Goal: Task Accomplishment & Management: Complete application form

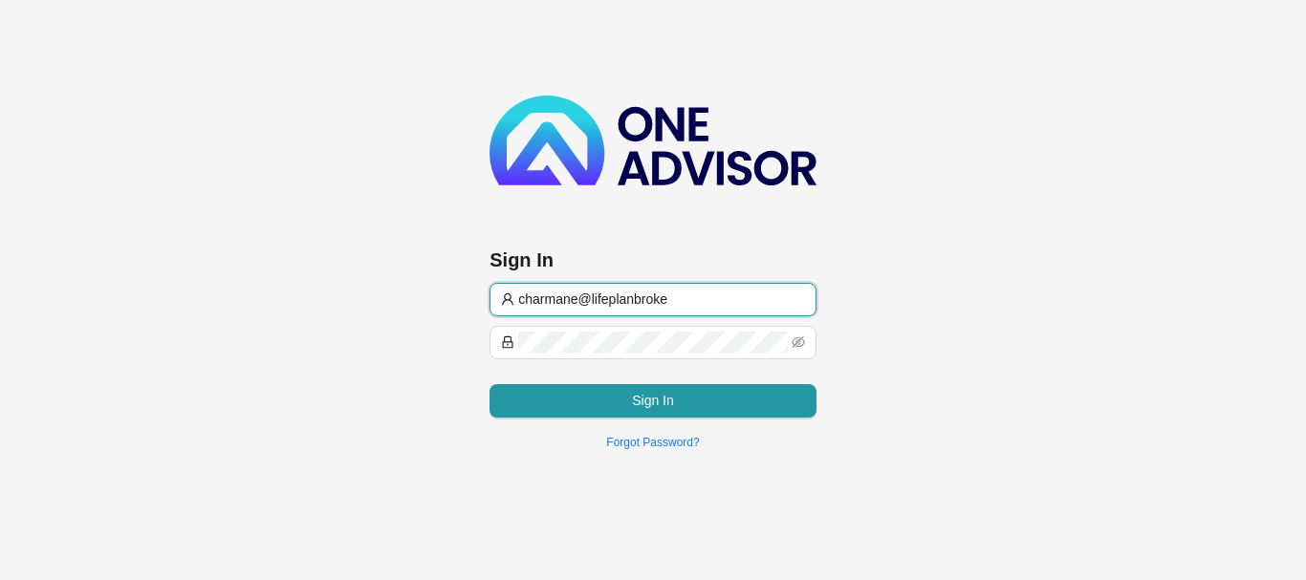
type input "[EMAIL_ADDRESS][DOMAIN_NAME]"
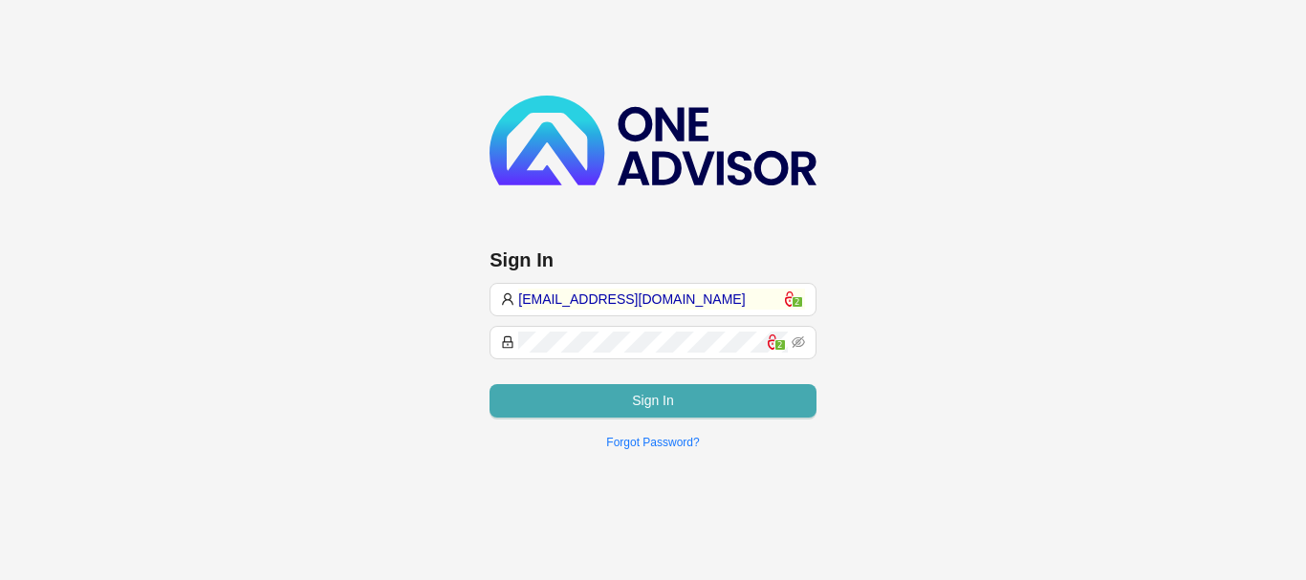
click at [654, 394] on button "Sign In" at bounding box center [652, 400] width 327 height 33
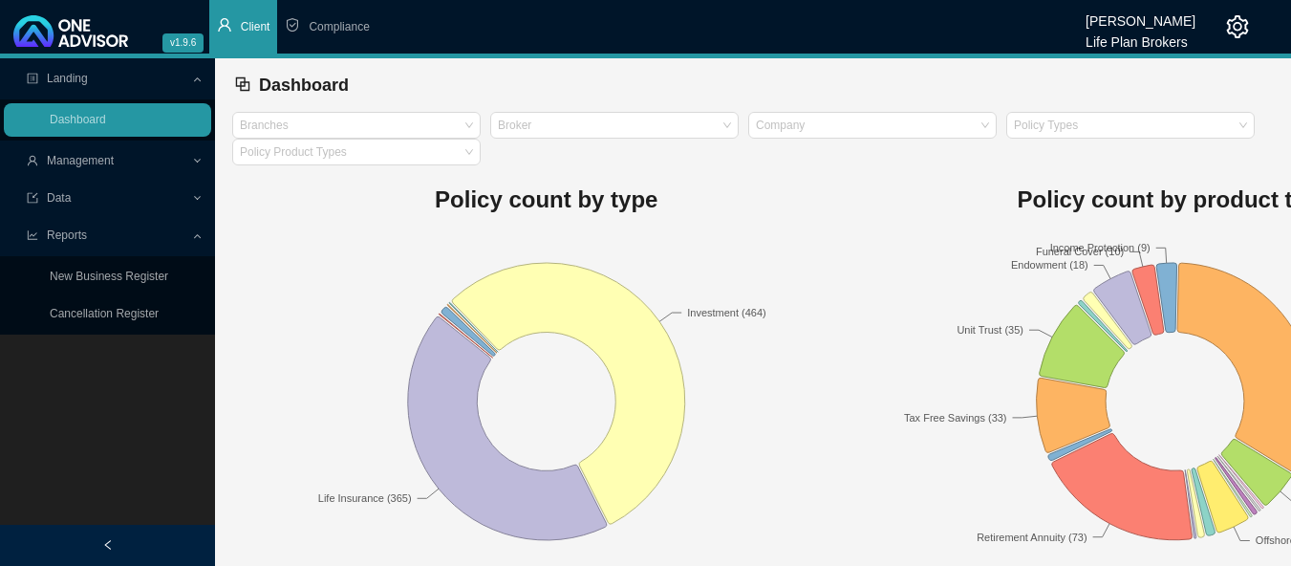
click at [244, 28] on span "Client" at bounding box center [256, 26] width 30 height 13
click at [88, 161] on span "Management" at bounding box center [80, 160] width 67 height 13
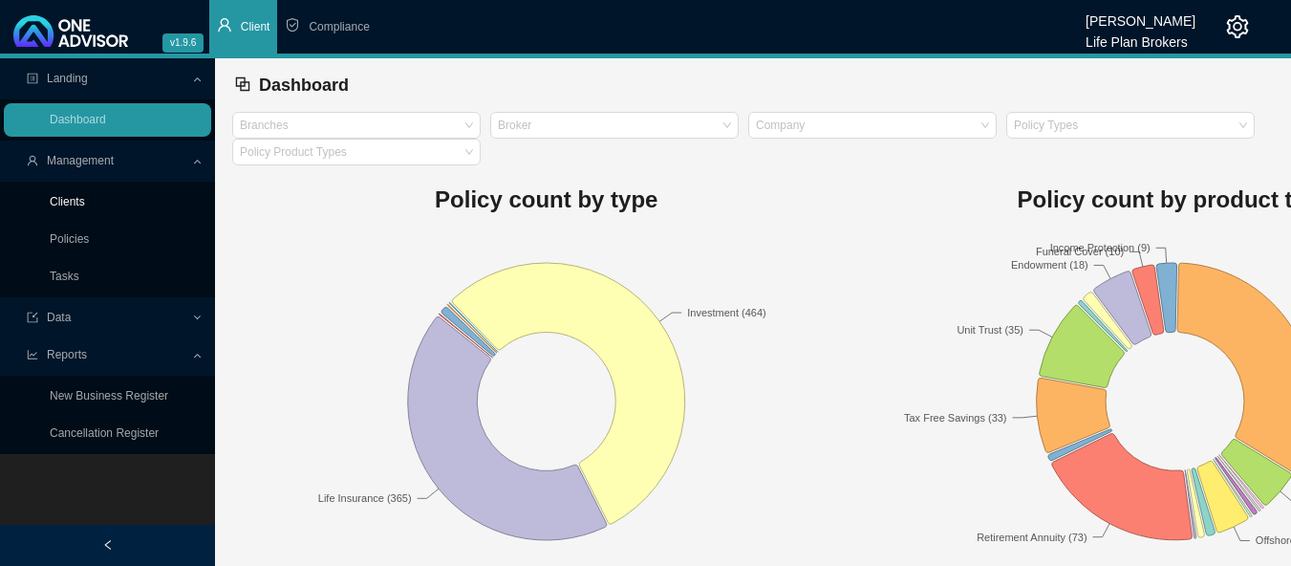
click at [79, 203] on link "Clients" at bounding box center [67, 201] width 35 height 13
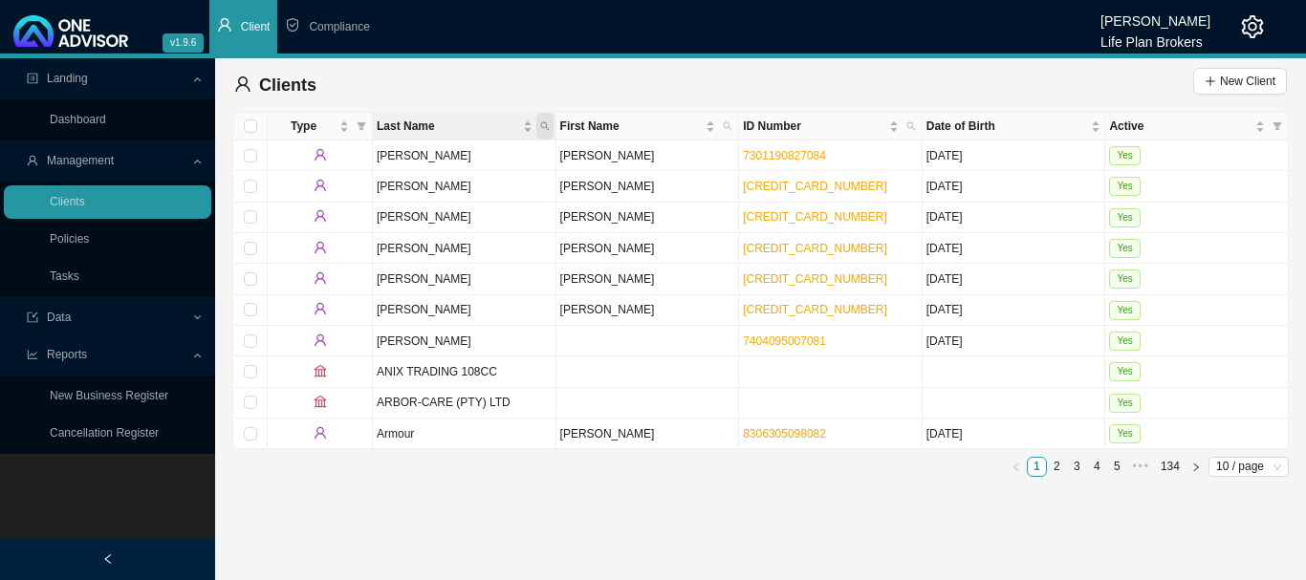
click at [543, 129] on icon "search" at bounding box center [545, 126] width 10 height 10
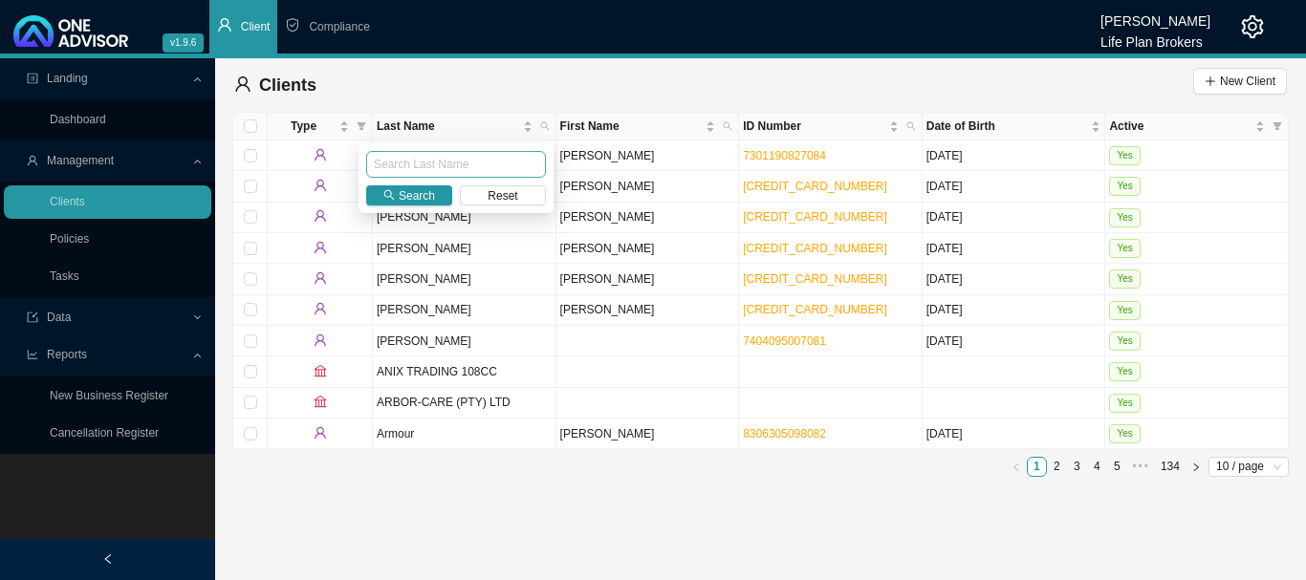
click at [505, 165] on input "text" at bounding box center [456, 164] width 180 height 27
type input "[PERSON_NAME]"
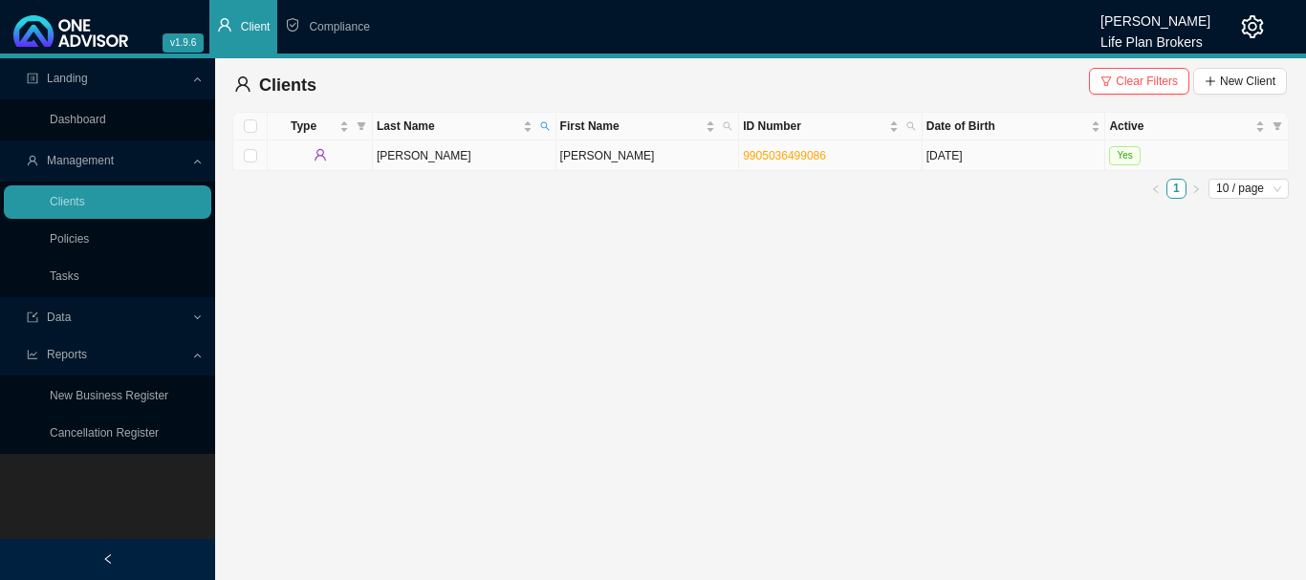
click at [1249, 153] on td "Yes" at bounding box center [1197, 156] width 184 height 31
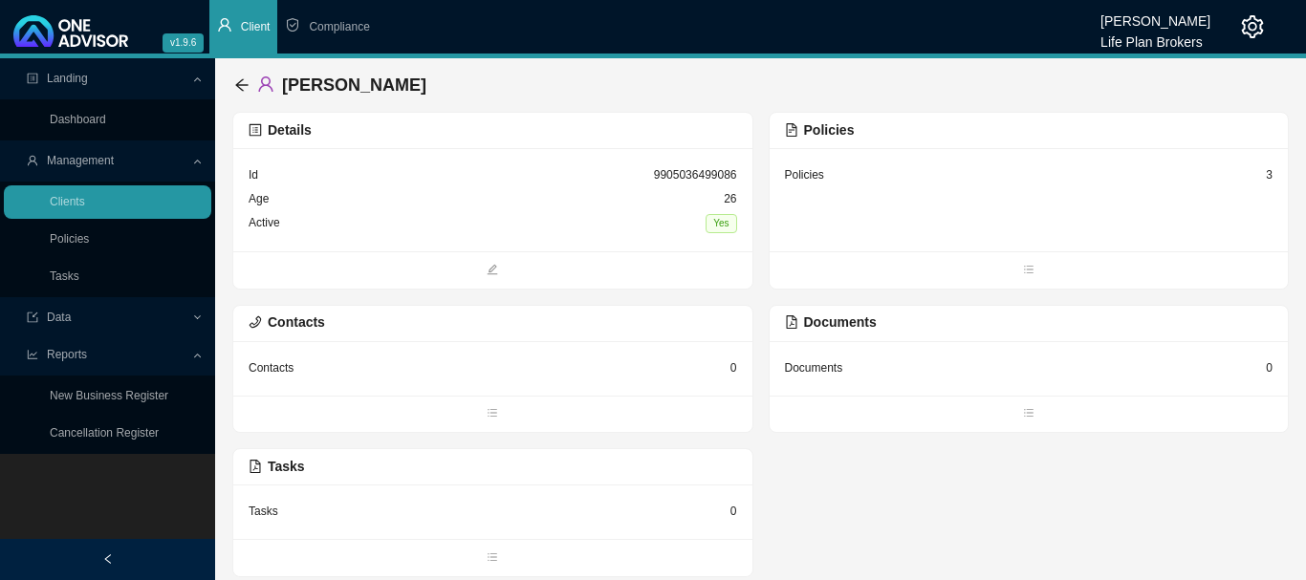
click at [864, 202] on div "Policies 3" at bounding box center [1028, 199] width 519 height 103
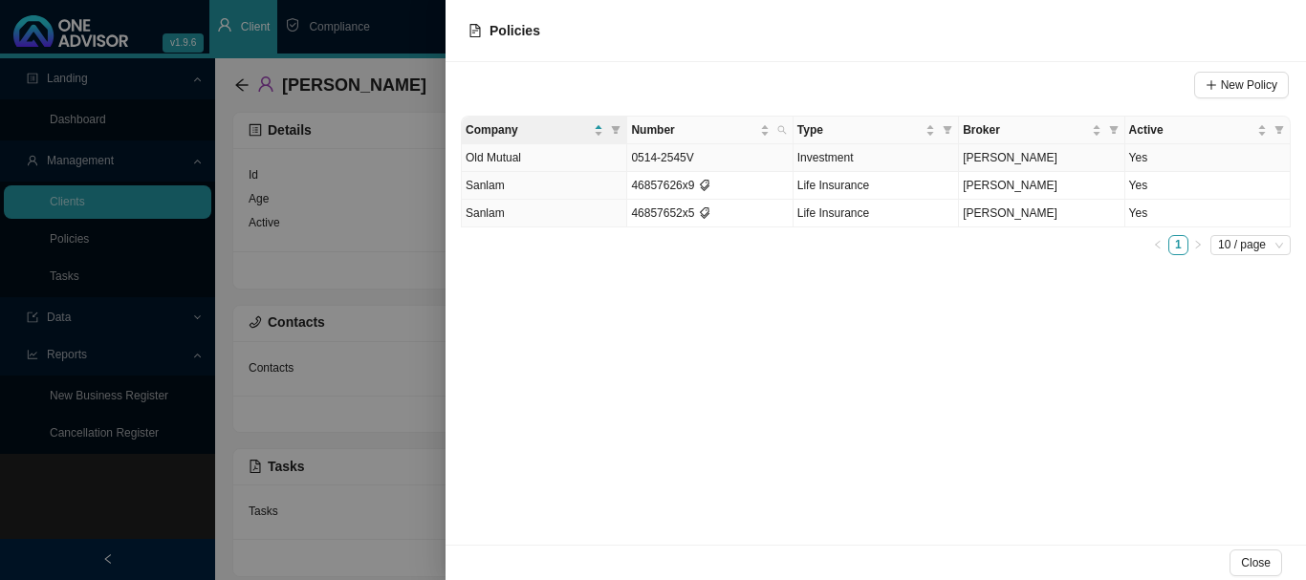
click at [1184, 162] on td "Yes" at bounding box center [1207, 158] width 165 height 28
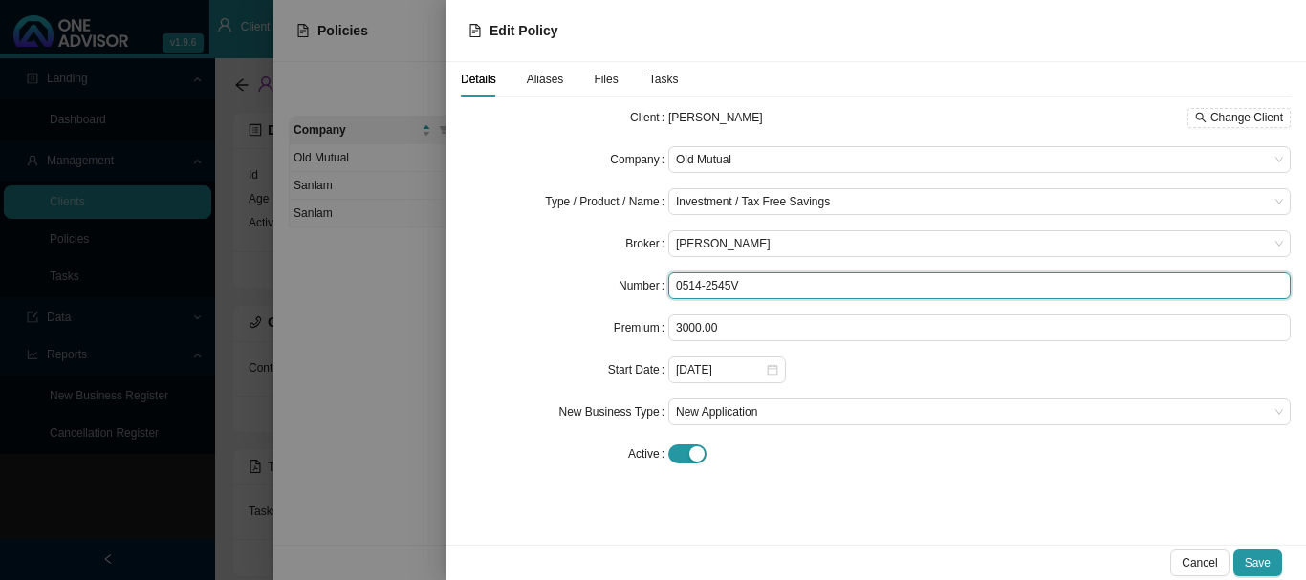
drag, startPoint x: 784, startPoint y: 285, endPoint x: 548, endPoint y: 302, distance: 236.7
click at [548, 302] on form "Client [PERSON_NAME] Change Client Company Old Mutual Type / Product / Name Inv…" at bounding box center [876, 285] width 830 height 363
type input "19762529"
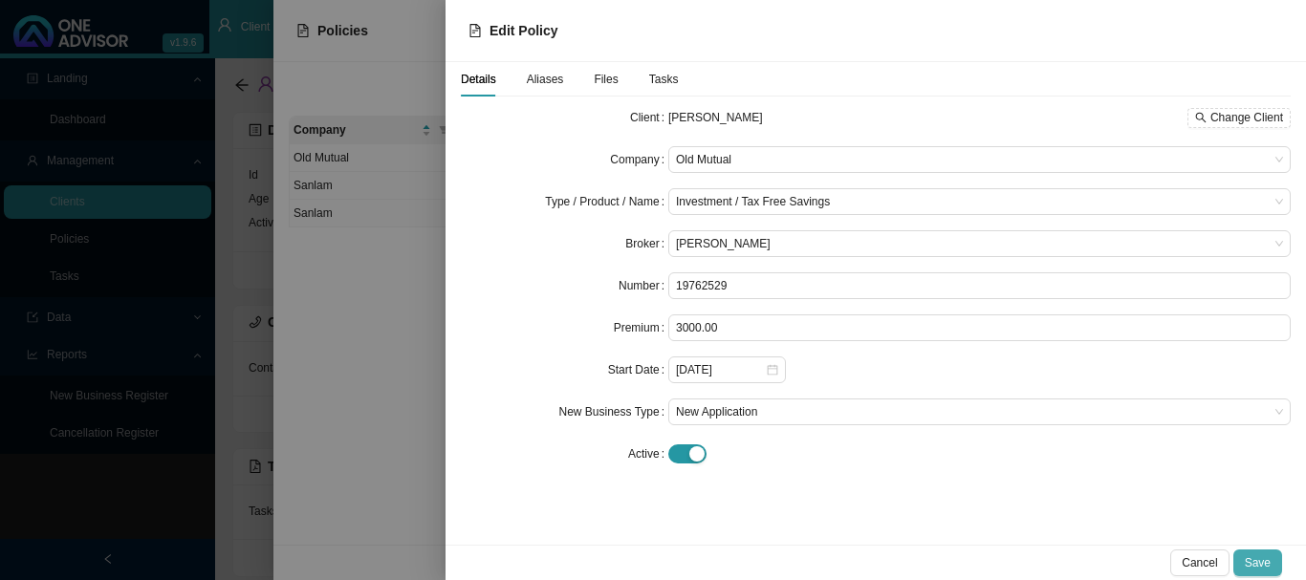
click at [1270, 563] on button "Save" at bounding box center [1257, 563] width 49 height 27
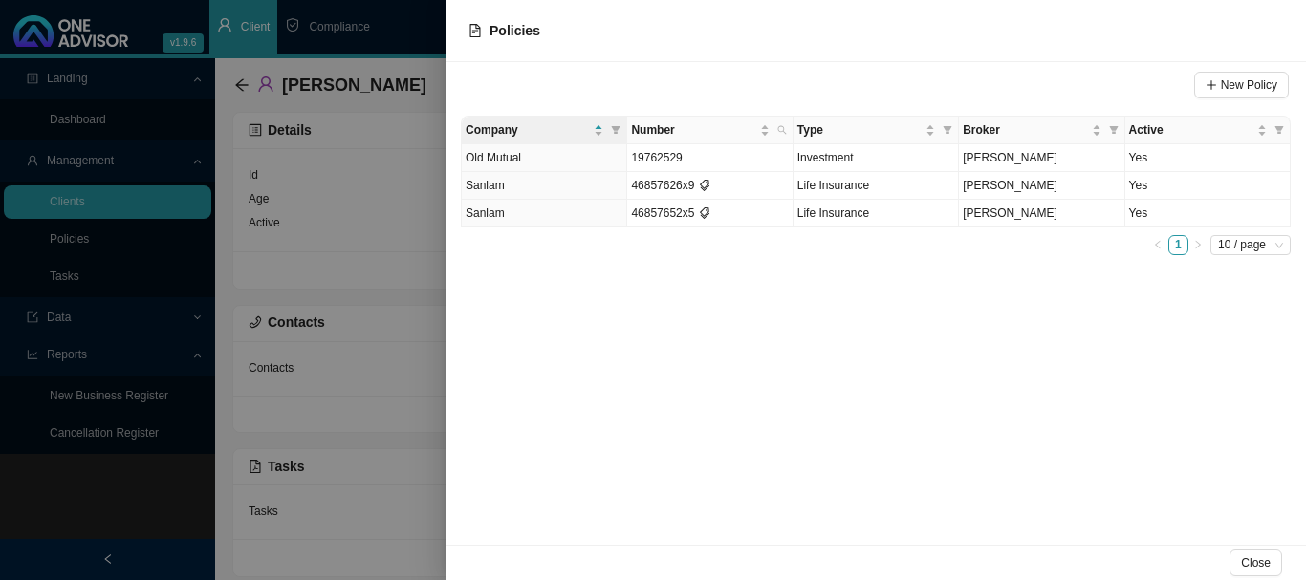
click at [408, 21] on div at bounding box center [653, 290] width 1306 height 580
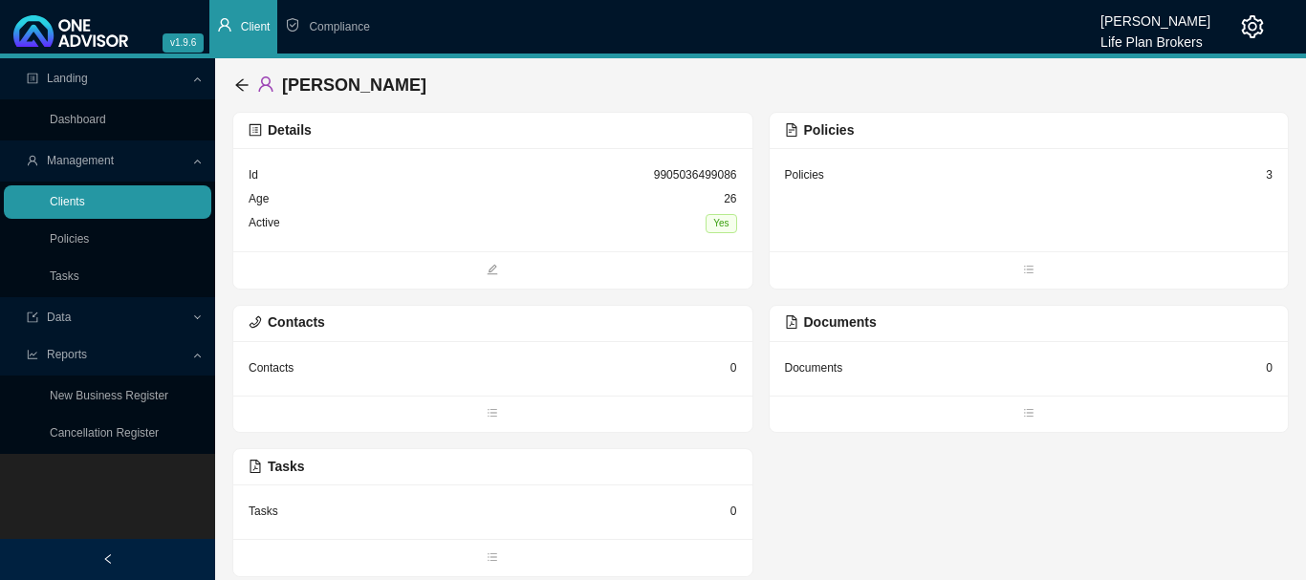
click at [82, 203] on link "Clients" at bounding box center [67, 201] width 35 height 13
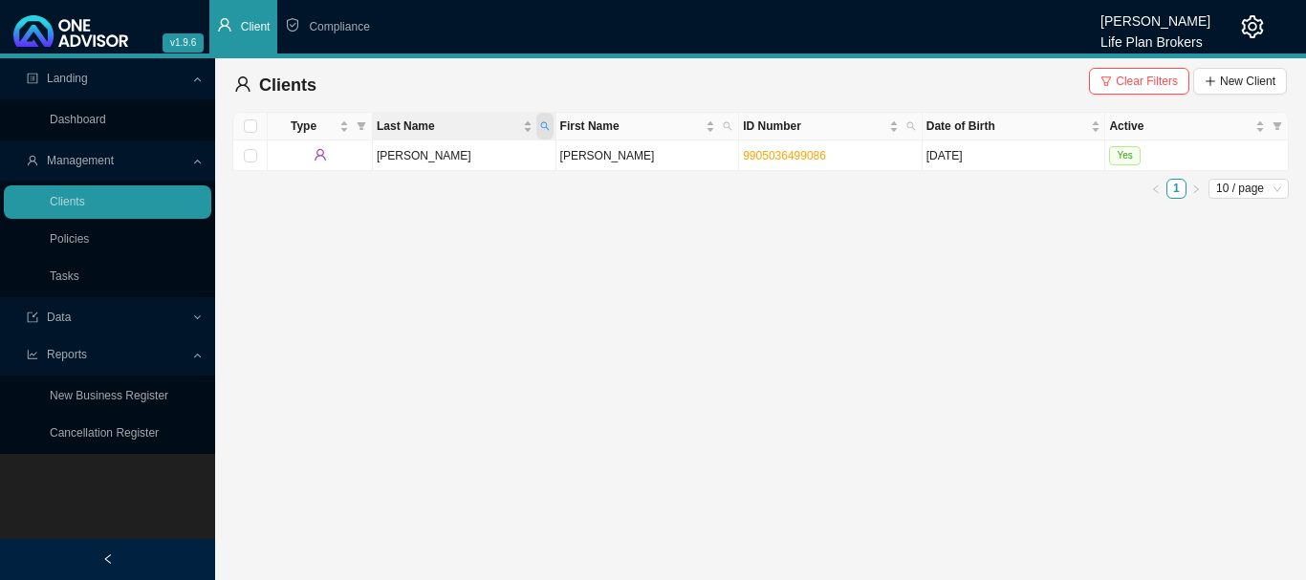
click at [544, 126] on icon "search" at bounding box center [545, 126] width 10 height 10
type input "honneysett"
click at [396, 188] on button "Search" at bounding box center [409, 195] width 86 height 20
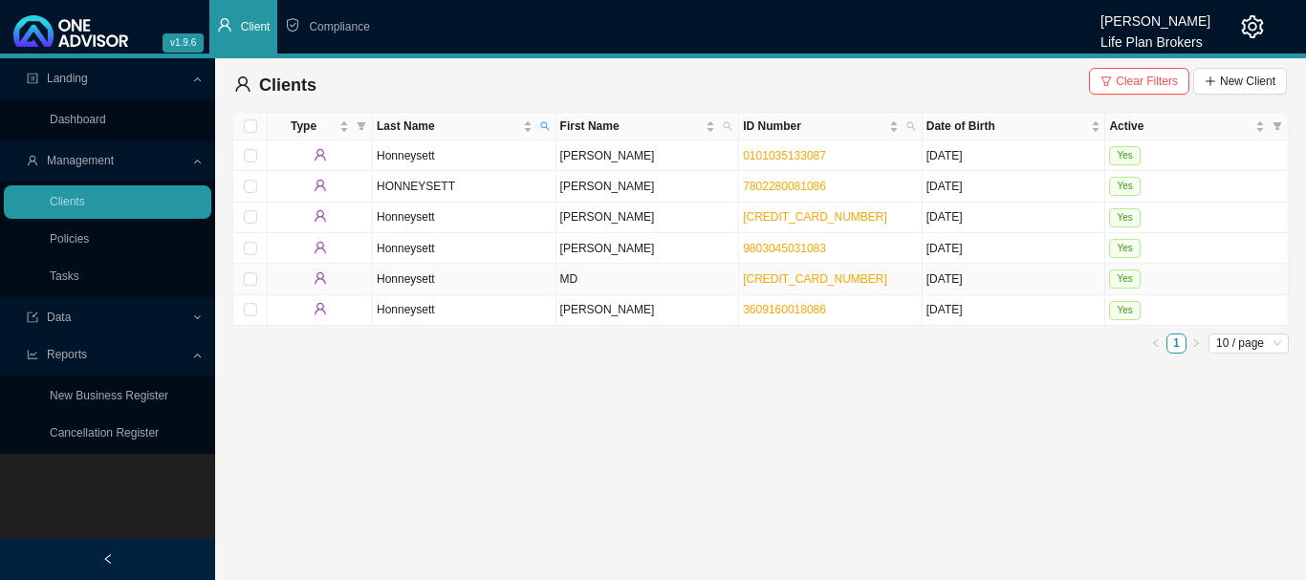
click at [1195, 276] on td "Yes" at bounding box center [1197, 279] width 184 height 31
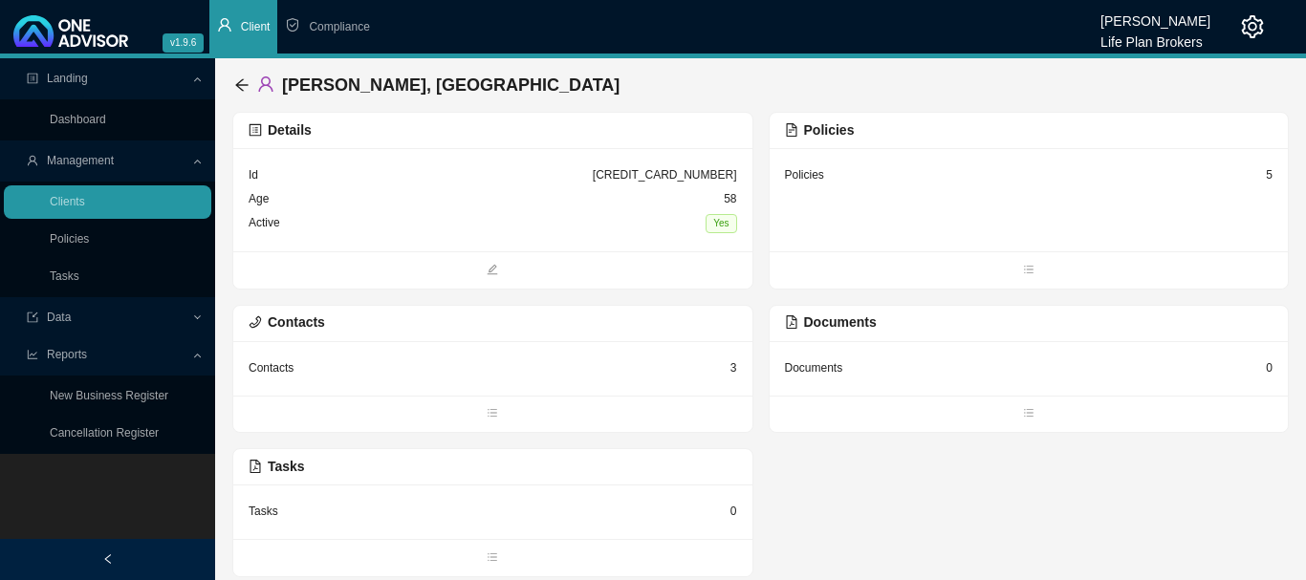
click at [860, 211] on div "Policies 5" at bounding box center [1028, 199] width 519 height 103
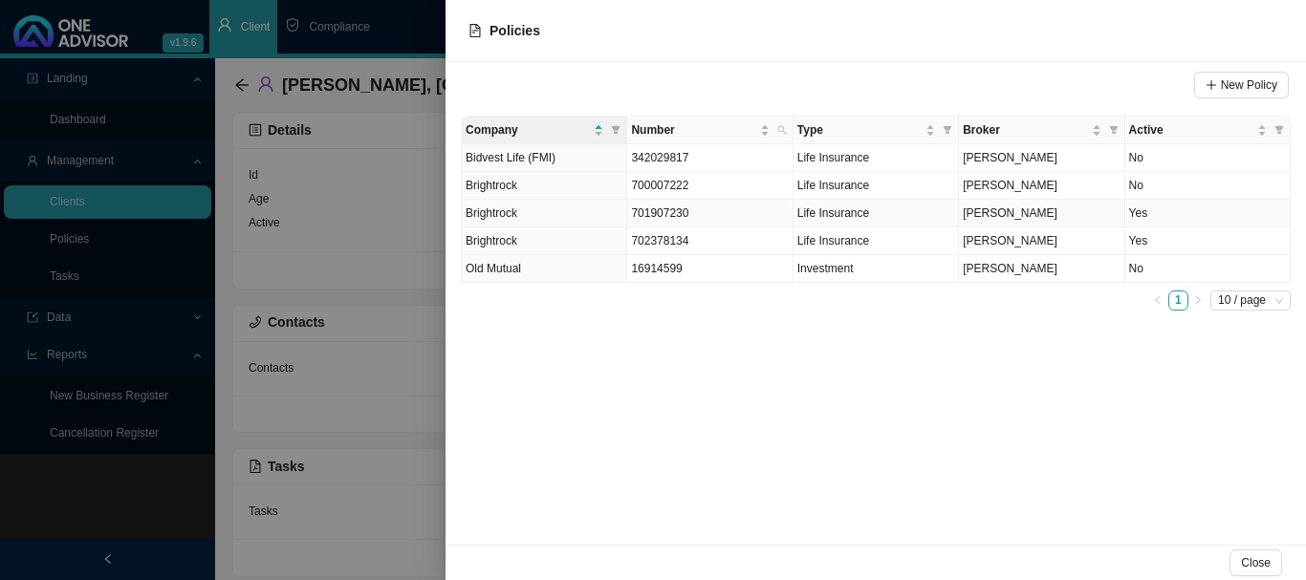
click at [1248, 214] on td "Yes" at bounding box center [1207, 214] width 165 height 28
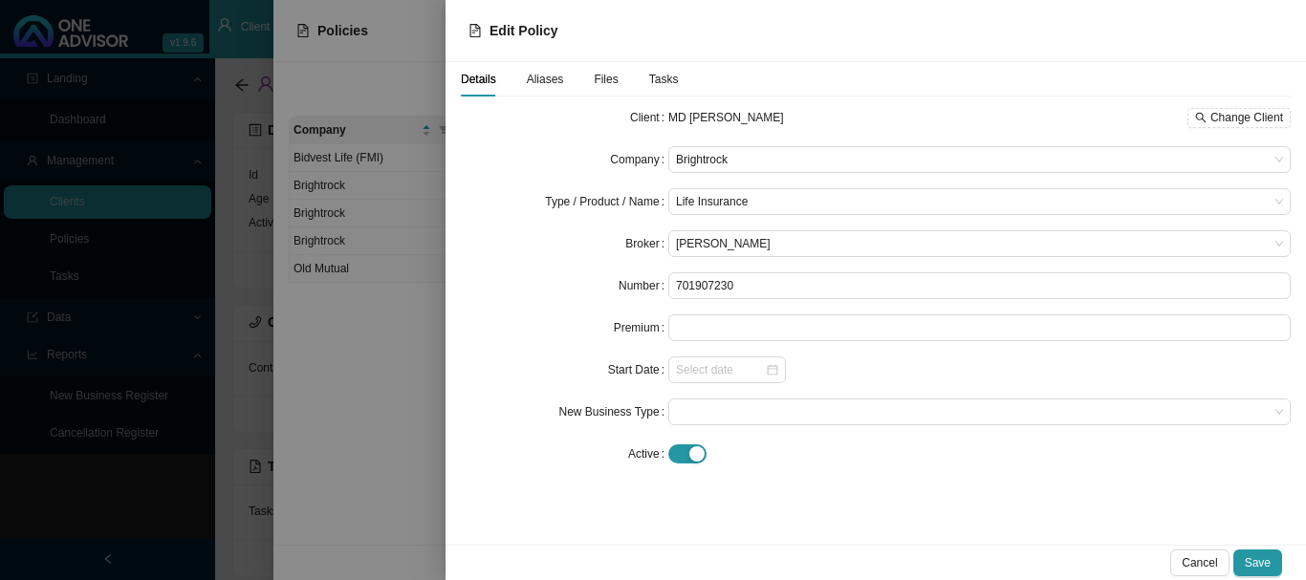
click at [358, 68] on div at bounding box center [653, 290] width 1306 height 580
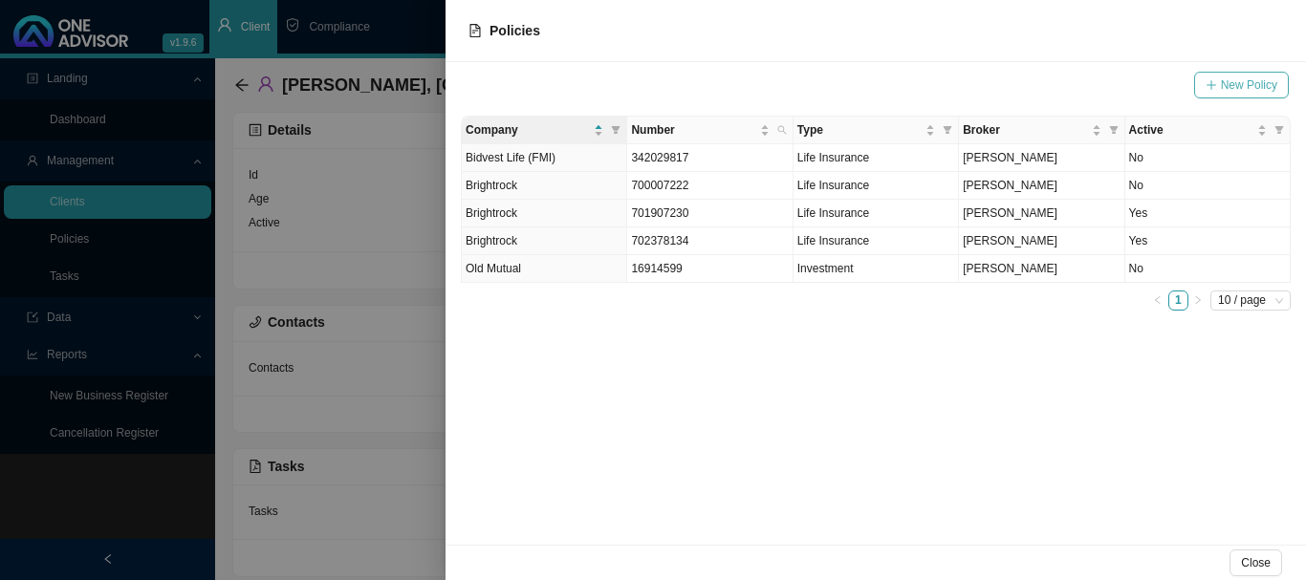
click at [1240, 80] on span "New Policy" at bounding box center [1249, 85] width 56 height 19
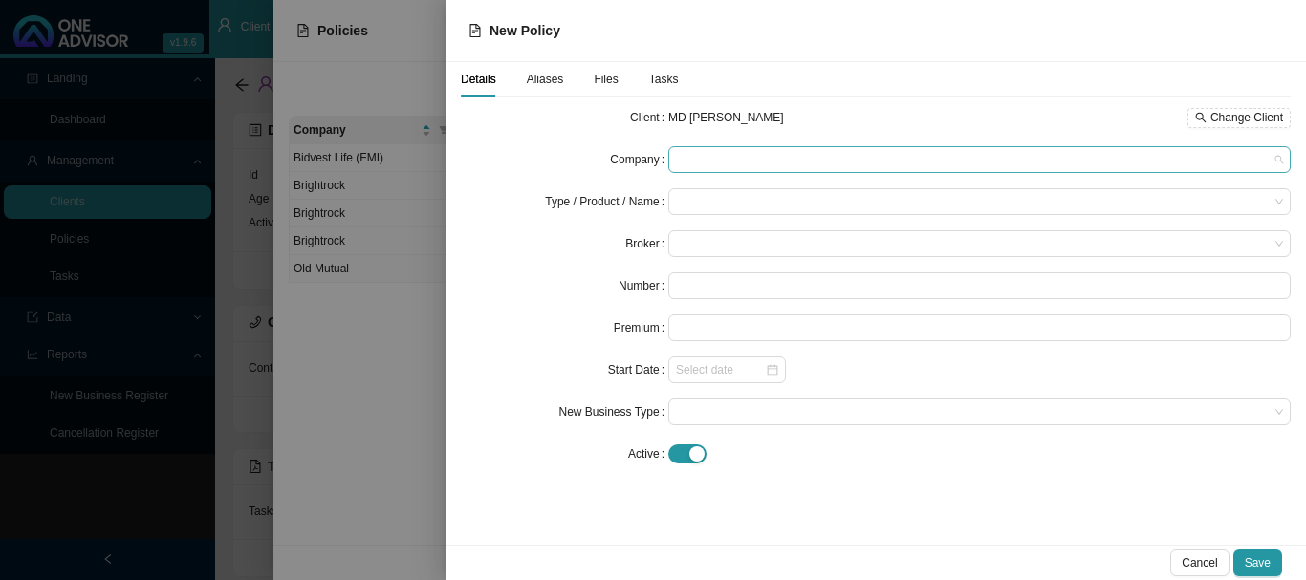
drag, startPoint x: 702, startPoint y: 154, endPoint x: 733, endPoint y: 161, distance: 32.2
click at [703, 155] on span at bounding box center [979, 159] width 607 height 25
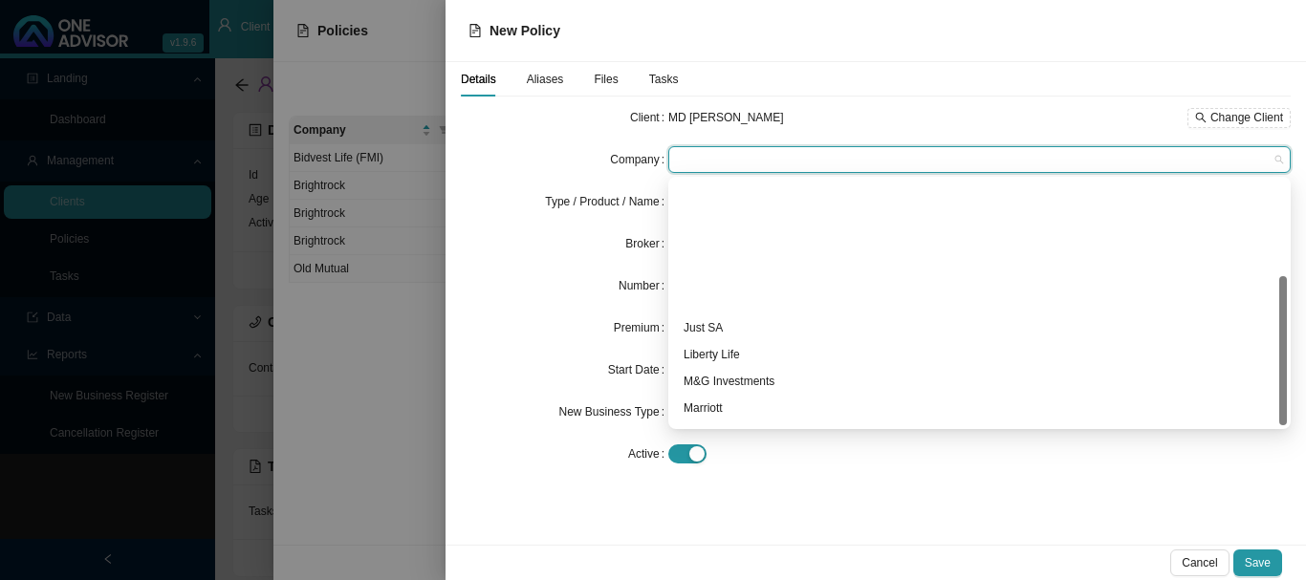
scroll to position [157, 0]
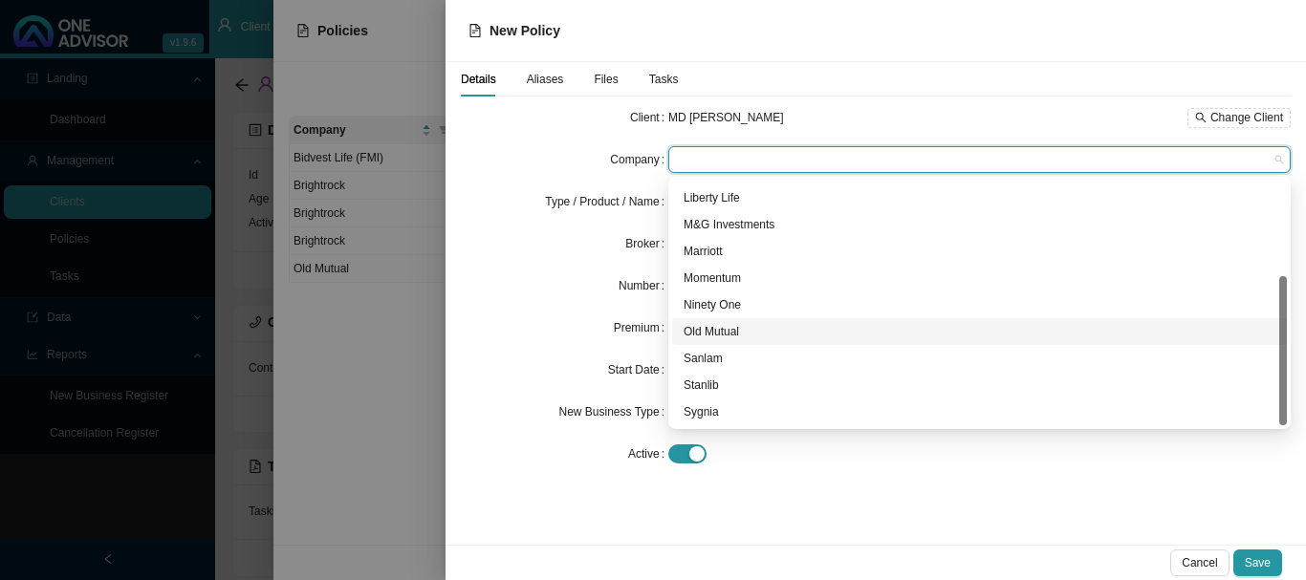
click at [745, 333] on div "Old Mutual" at bounding box center [979, 331] width 592 height 19
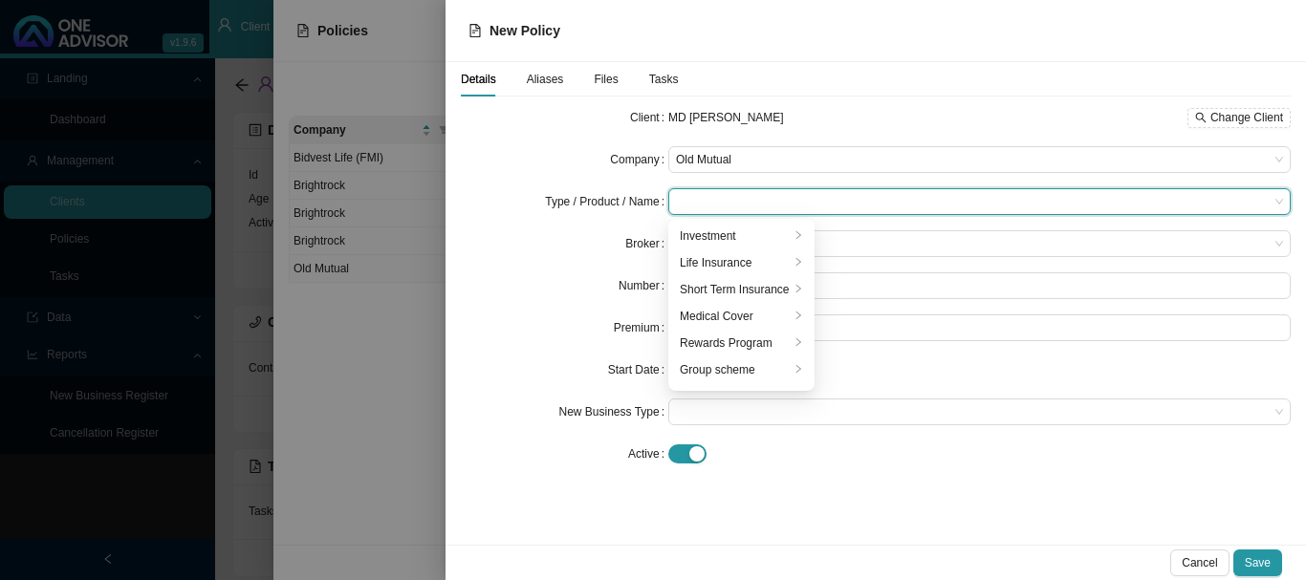
click at [742, 193] on input "search" at bounding box center [972, 201] width 593 height 25
click at [741, 231] on div "Investment" at bounding box center [735, 236] width 110 height 19
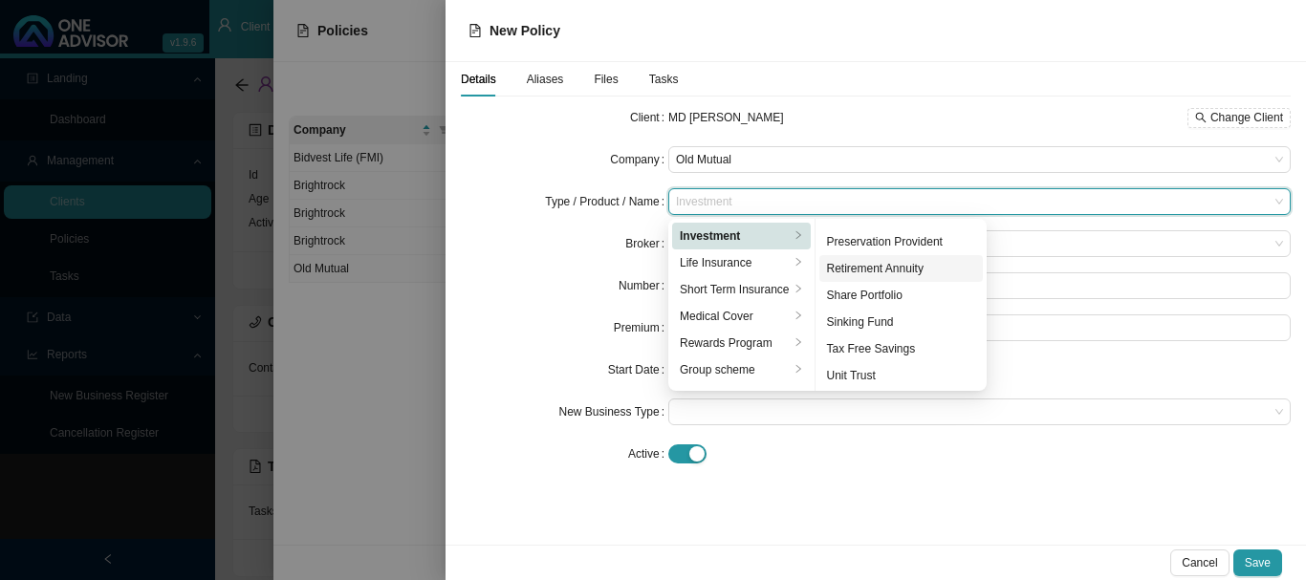
scroll to position [237, 0]
click at [892, 346] on div "Tax Free Savings" at bounding box center [901, 346] width 149 height 19
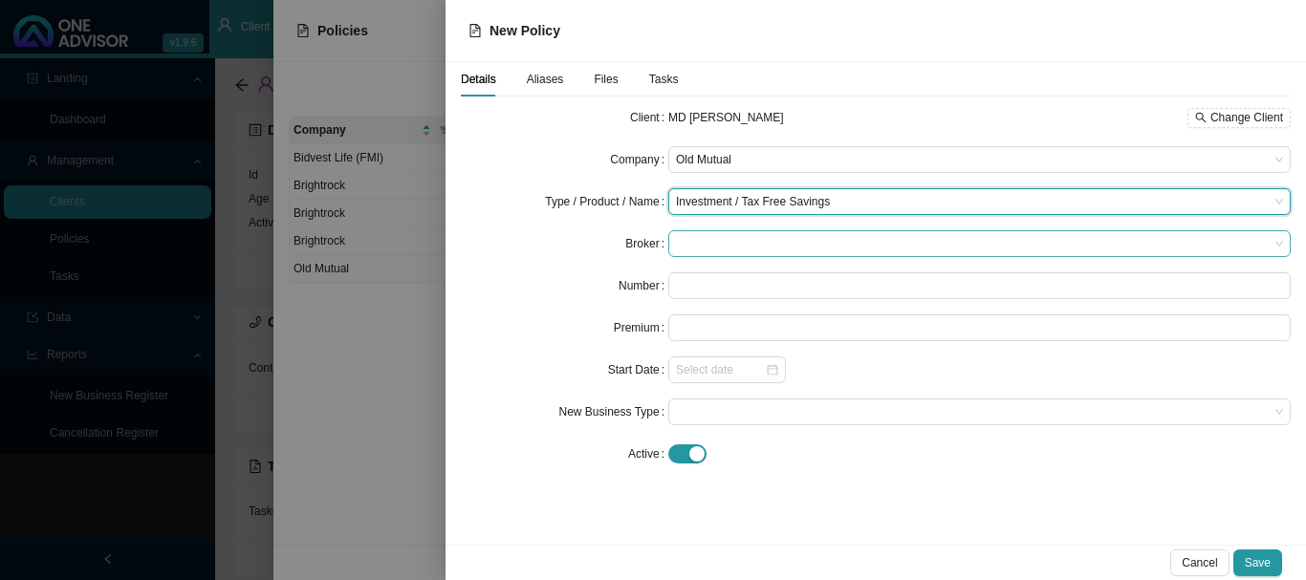
click at [733, 239] on span at bounding box center [979, 243] width 607 height 25
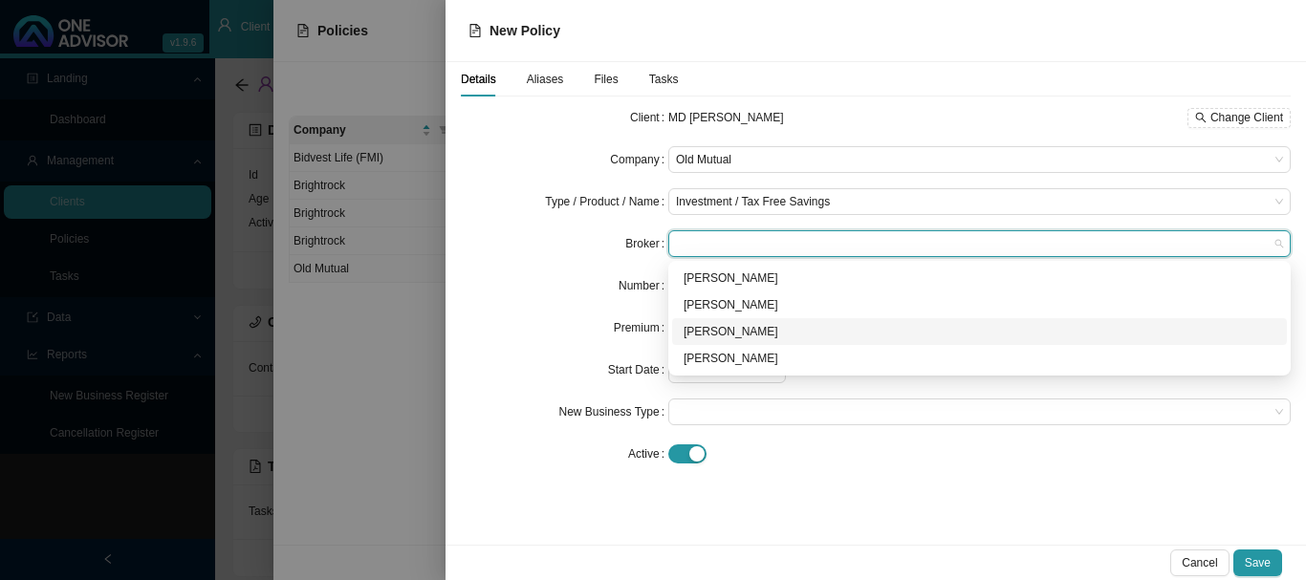
click at [731, 332] on div "[PERSON_NAME]" at bounding box center [979, 331] width 592 height 19
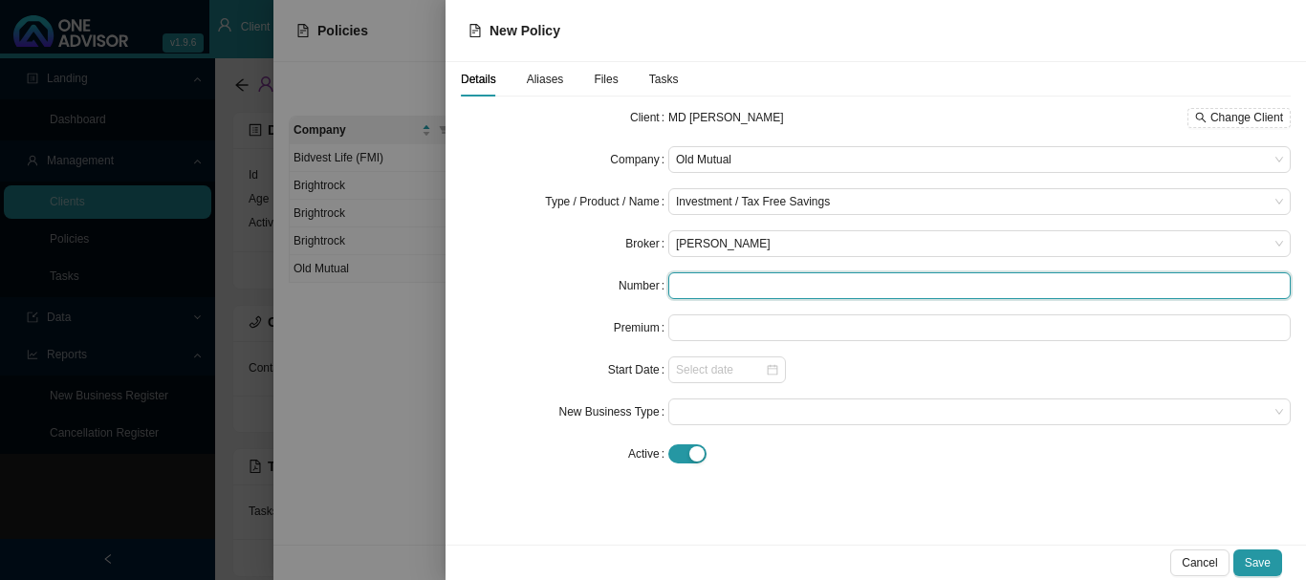
click at [715, 286] on input "text" at bounding box center [979, 285] width 622 height 27
type input "19764480"
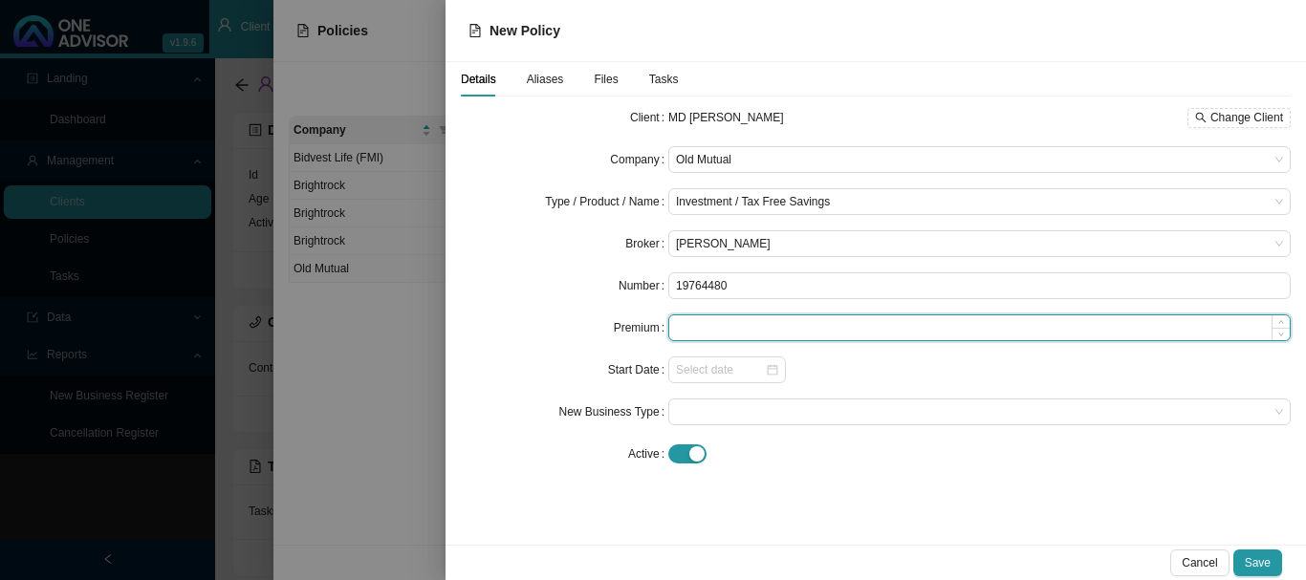
click at [754, 324] on input at bounding box center [979, 327] width 620 height 25
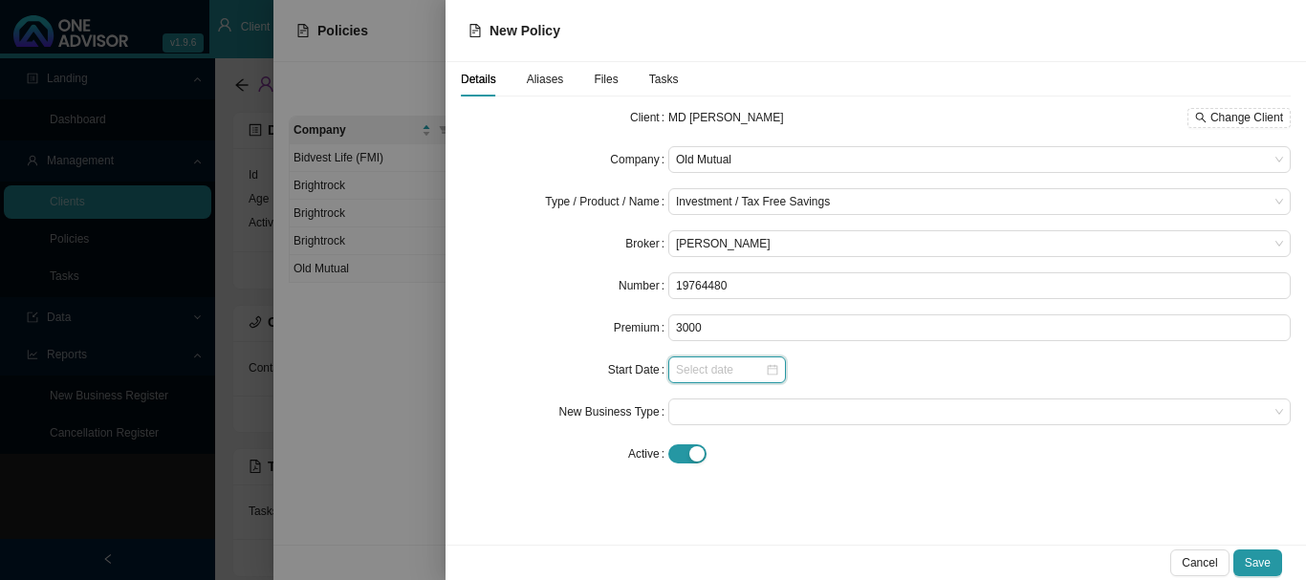
type input "3000.00"
drag, startPoint x: 701, startPoint y: 378, endPoint x: 717, endPoint y: 377, distance: 16.4
click at [705, 378] on input at bounding box center [720, 369] width 89 height 19
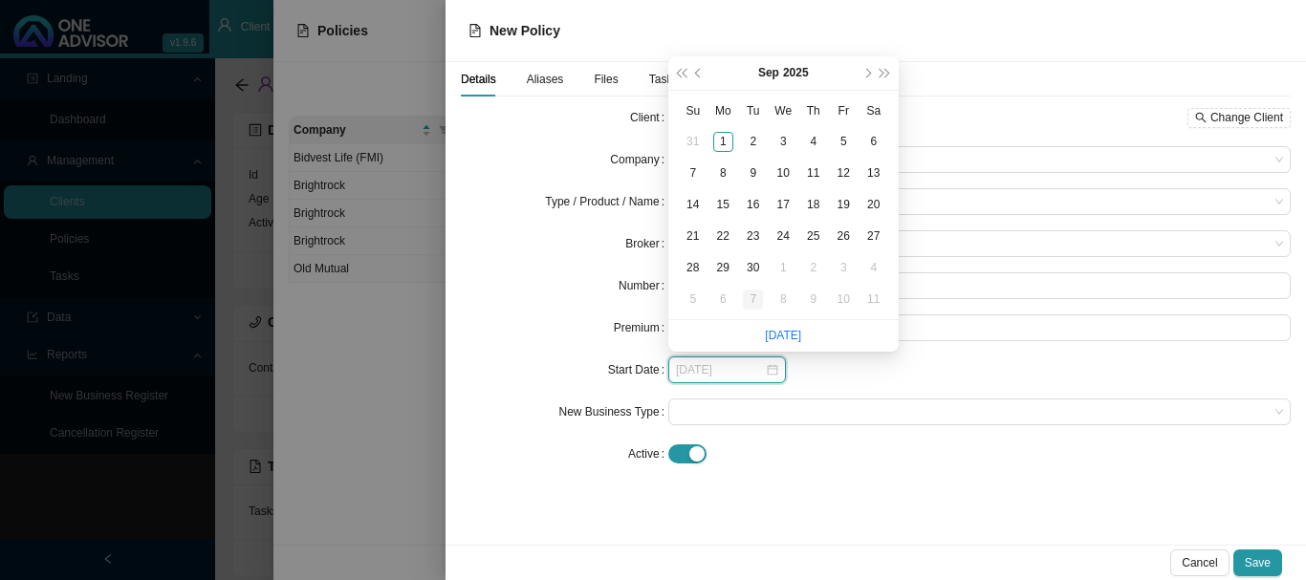
type input "[DATE]"
click at [693, 74] on button "prev-year" at bounding box center [699, 72] width 18 height 33
type input "[DATE]"
click at [842, 141] on div "1" at bounding box center [843, 142] width 20 height 20
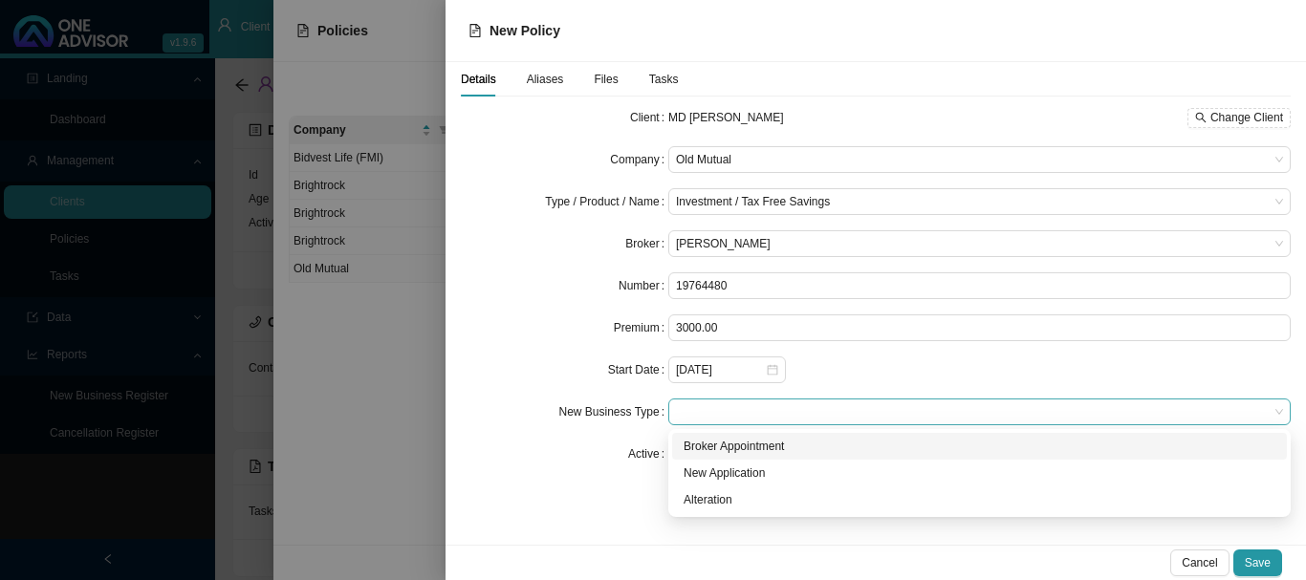
click at [733, 406] on span at bounding box center [979, 412] width 607 height 25
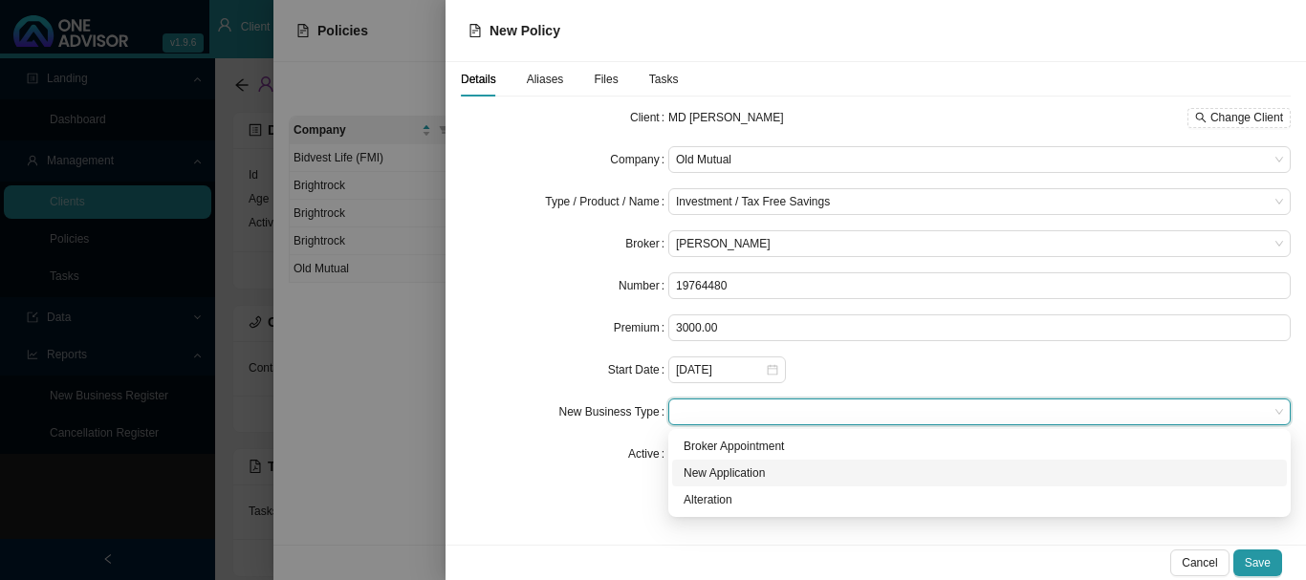
click at [731, 475] on div "New Application" at bounding box center [979, 473] width 592 height 19
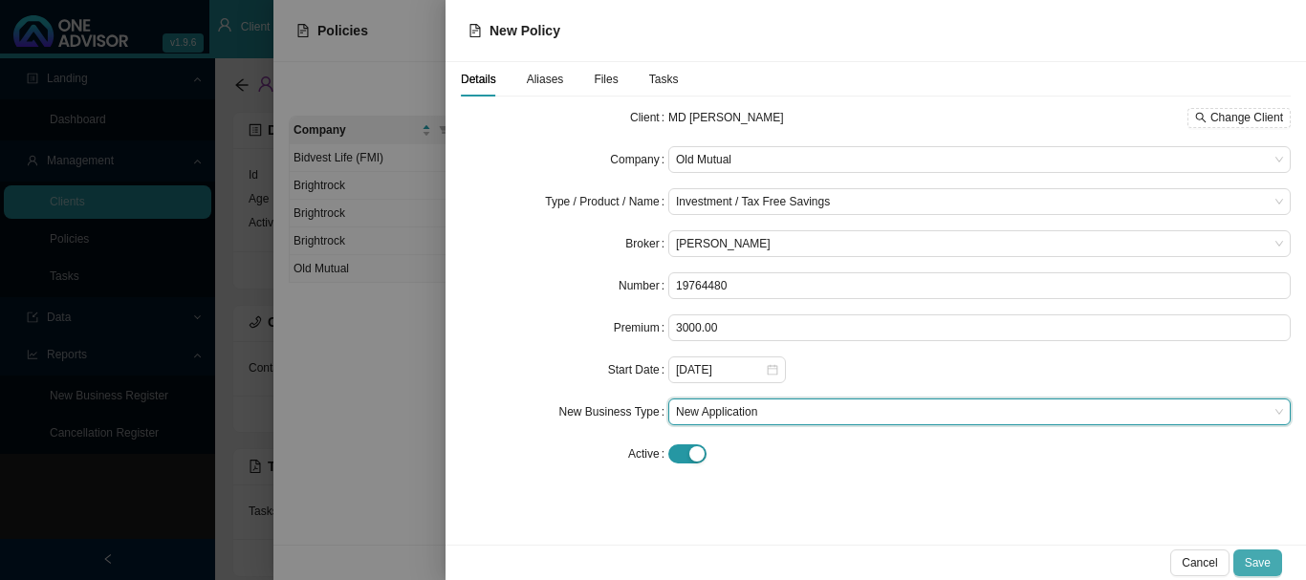
click at [1260, 559] on span "Save" at bounding box center [1257, 562] width 26 height 19
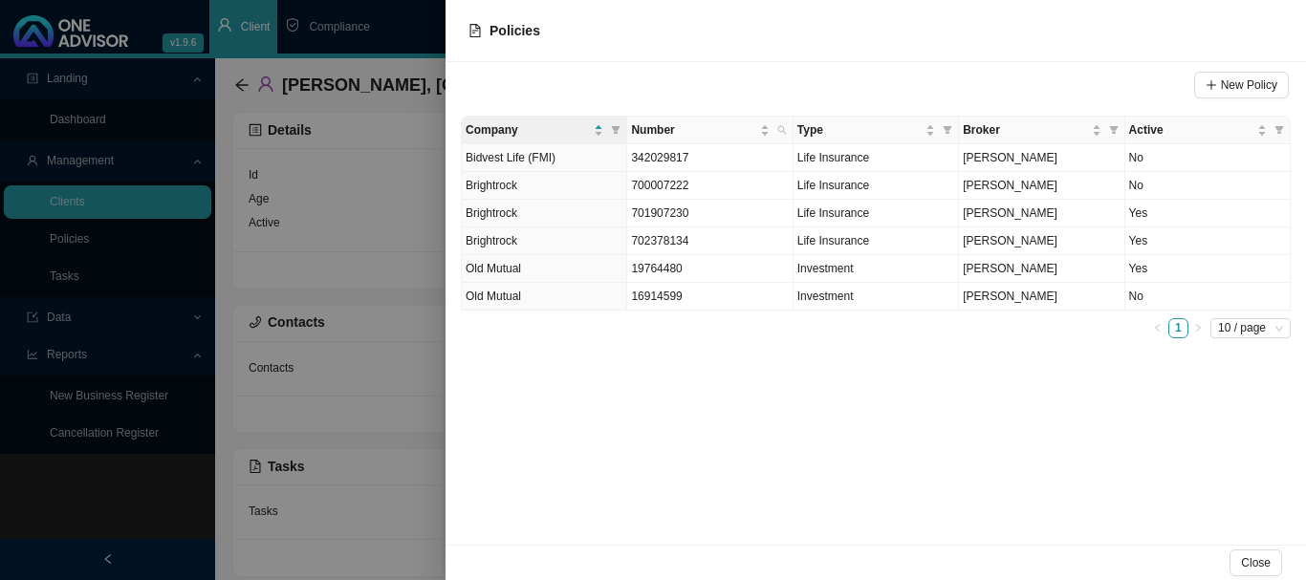
click at [413, 32] on div at bounding box center [653, 290] width 1306 height 580
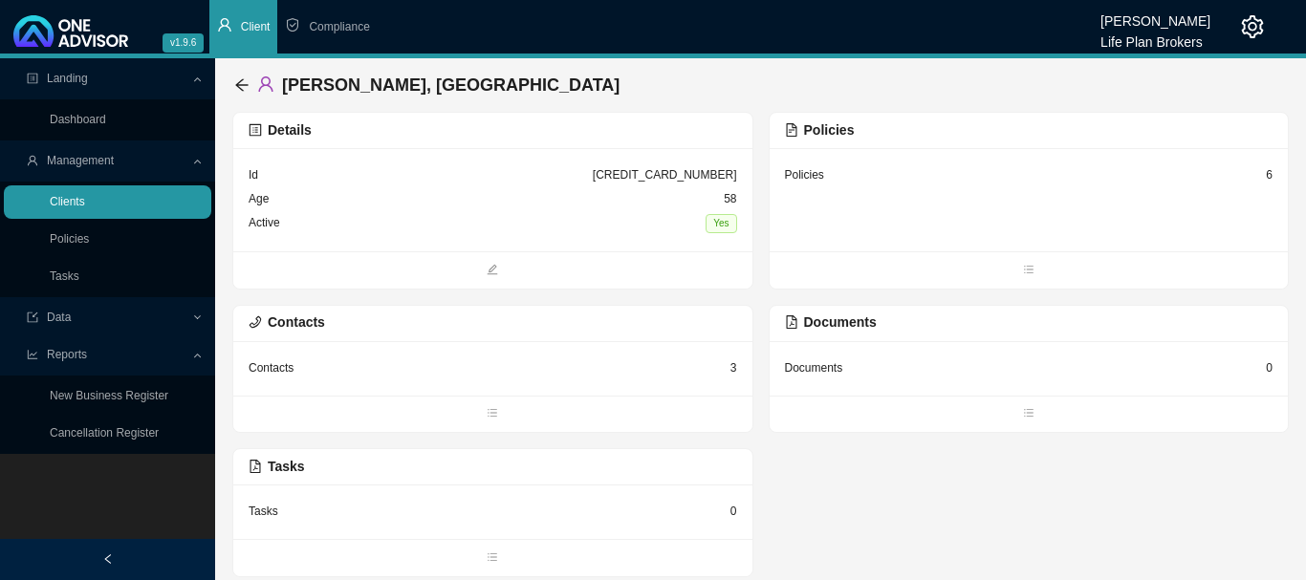
click at [85, 199] on link "Clients" at bounding box center [67, 201] width 35 height 13
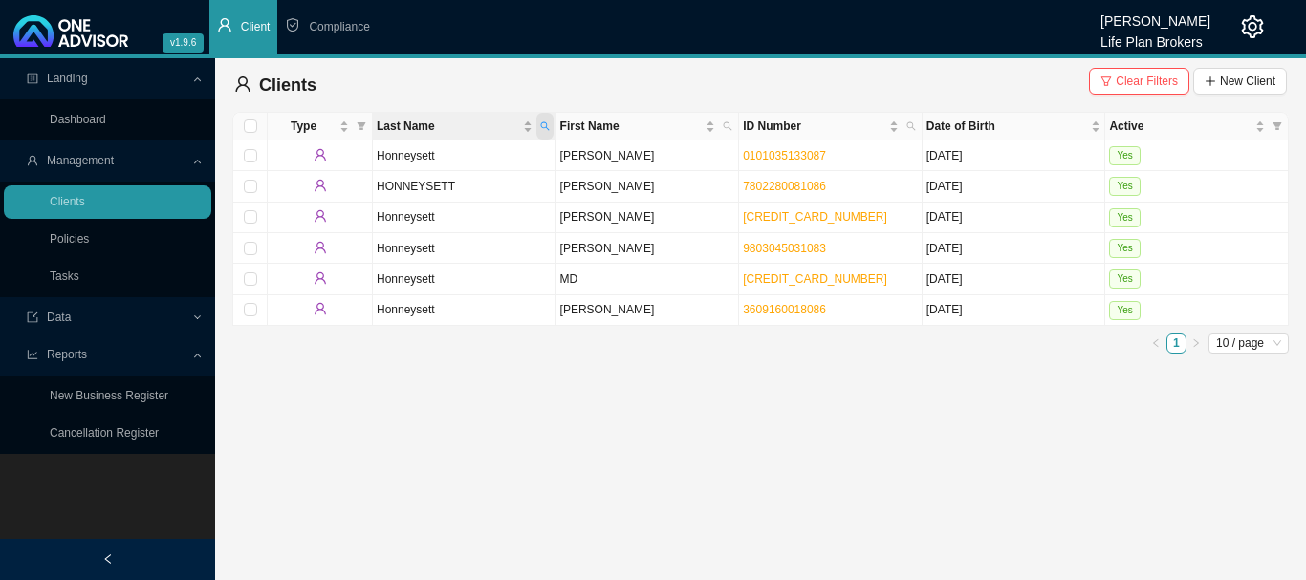
click at [542, 125] on icon "search" at bounding box center [545, 126] width 10 height 10
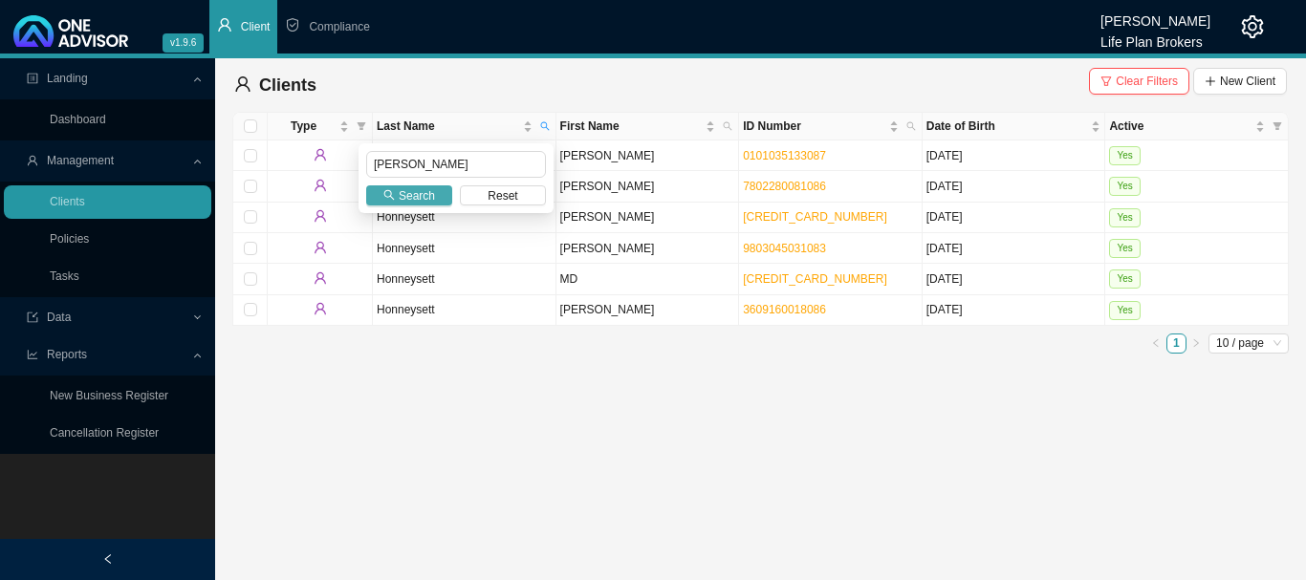
type input "[PERSON_NAME]"
click at [411, 194] on span "Search" at bounding box center [417, 195] width 36 height 19
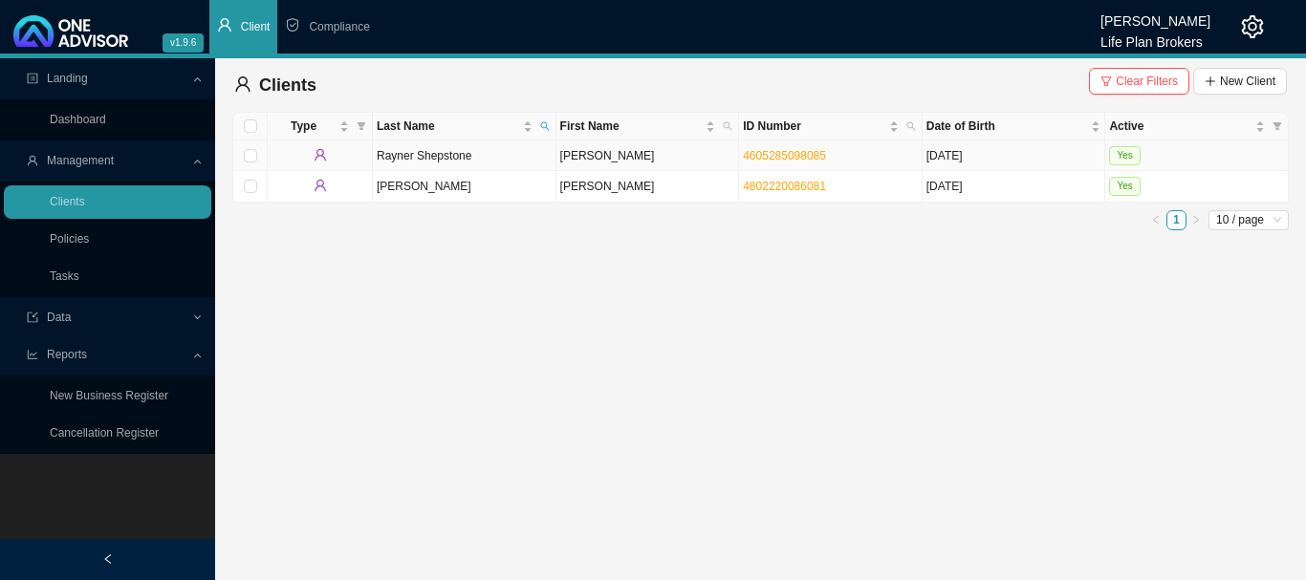
click at [1197, 153] on td "Yes" at bounding box center [1197, 156] width 184 height 31
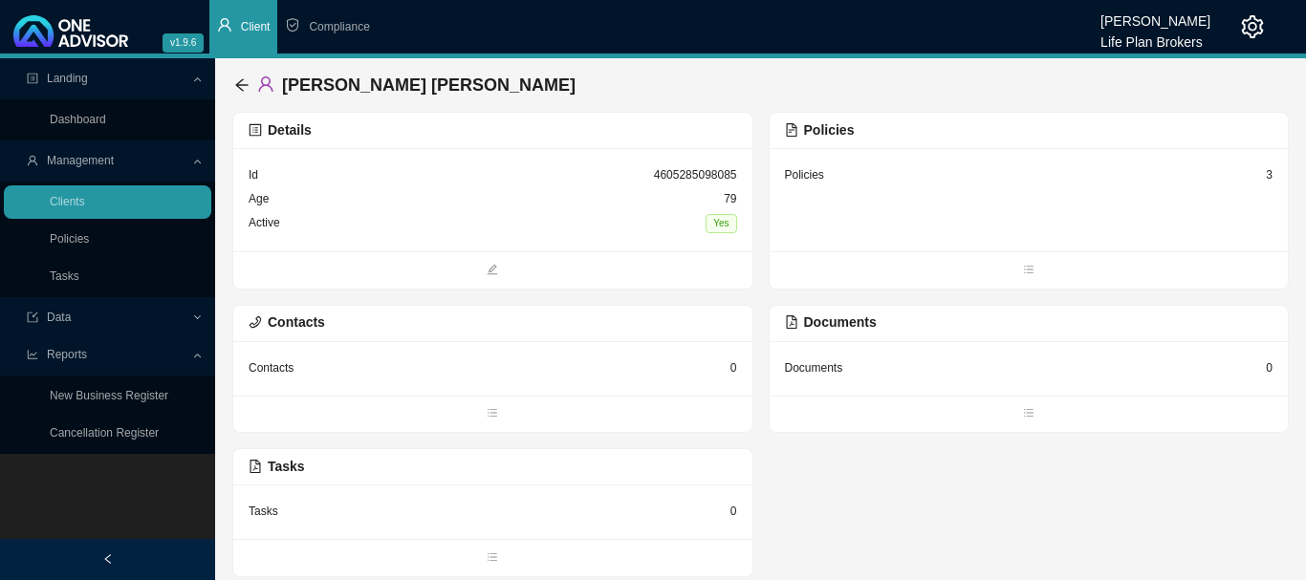
click at [862, 214] on div "Policies 3" at bounding box center [1028, 199] width 519 height 103
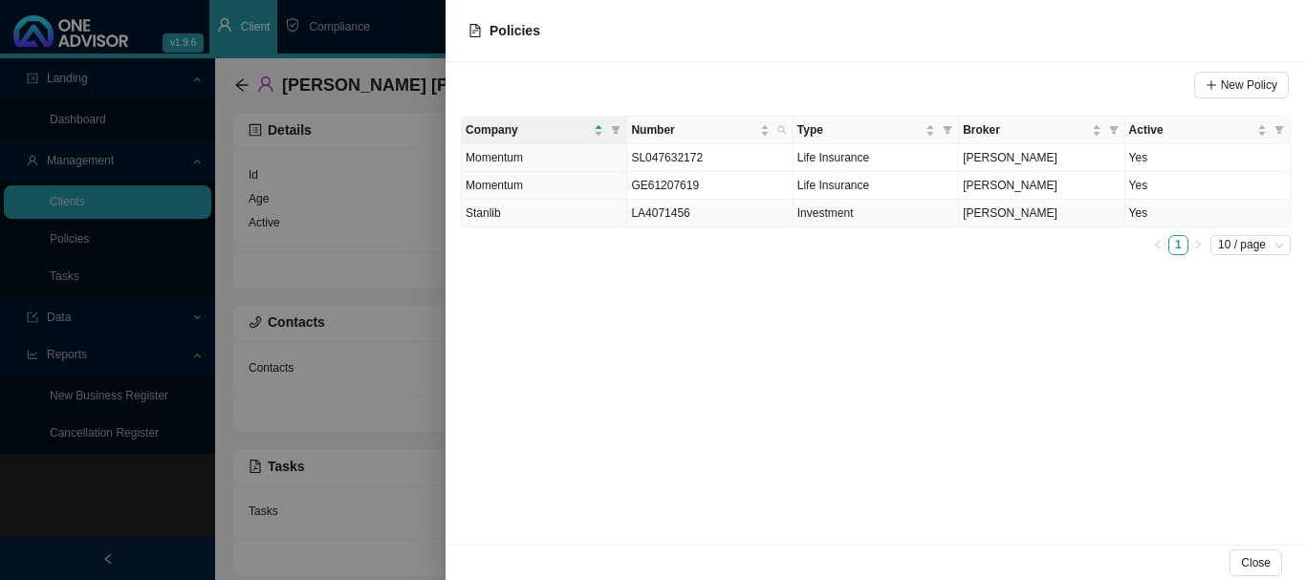
click at [718, 222] on td "LA4071456" at bounding box center [709, 214] width 165 height 28
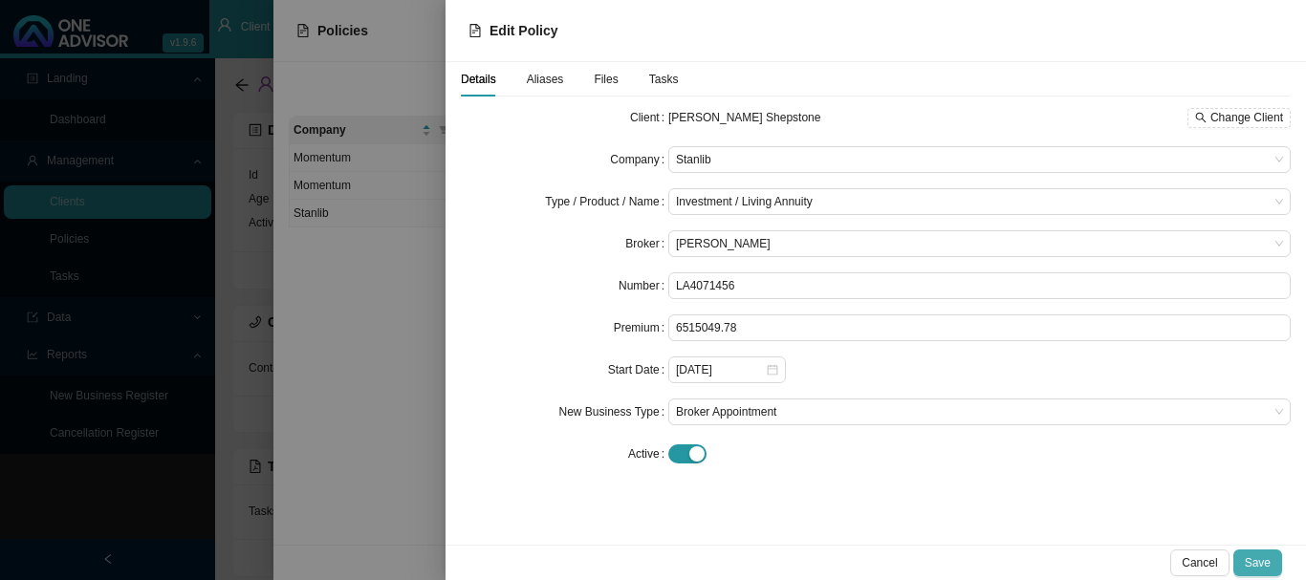
click at [1256, 563] on span "Save" at bounding box center [1257, 562] width 26 height 19
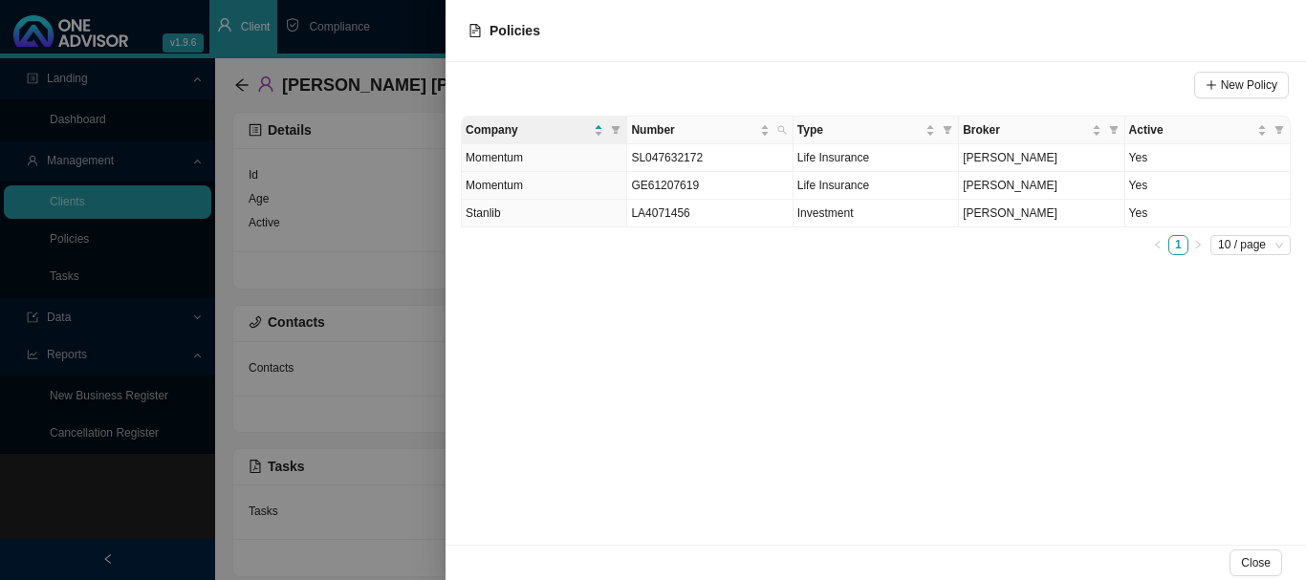
click at [404, 179] on div at bounding box center [653, 290] width 1306 height 580
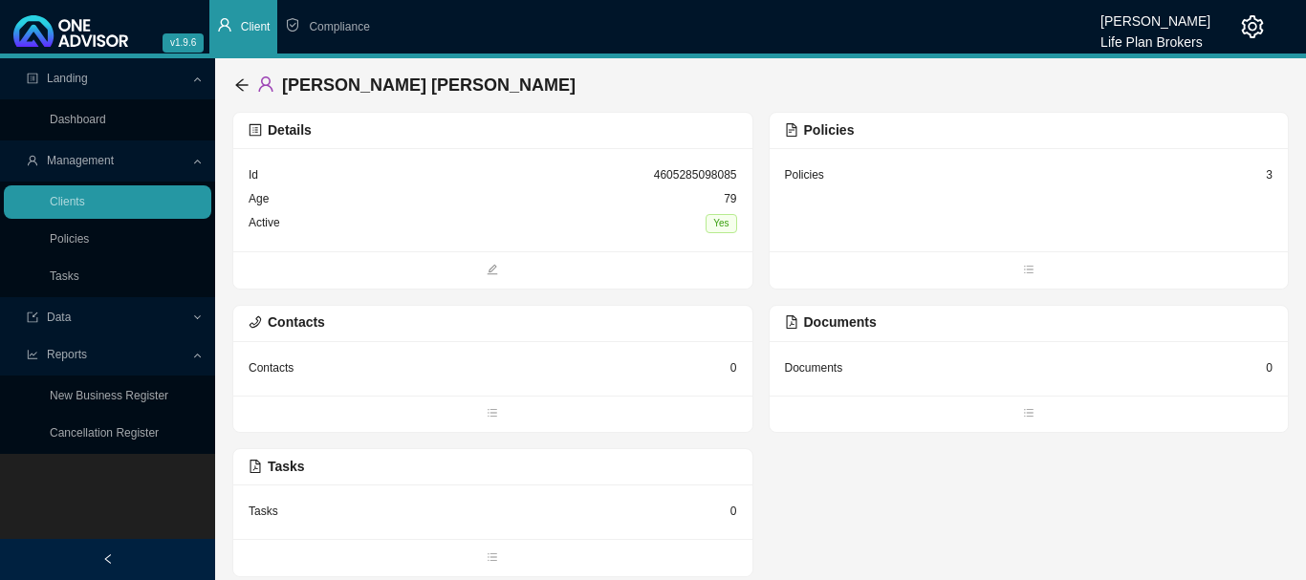
click at [867, 186] on div "Policies 3" at bounding box center [1029, 175] width 488 height 24
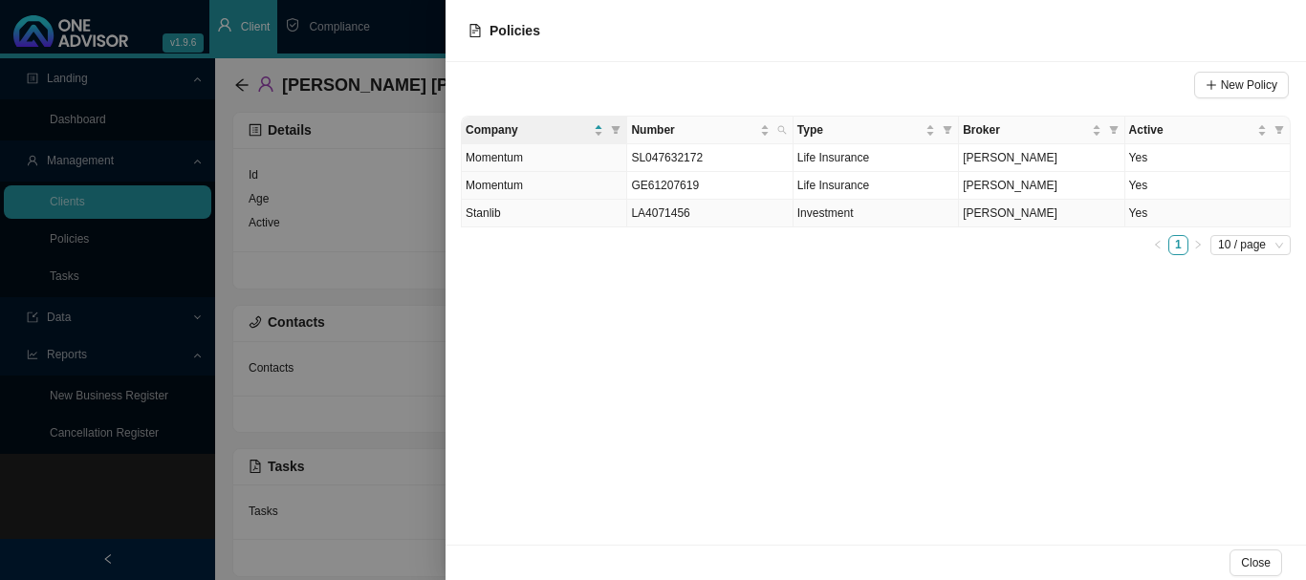
click at [1241, 207] on td "Yes" at bounding box center [1207, 214] width 165 height 28
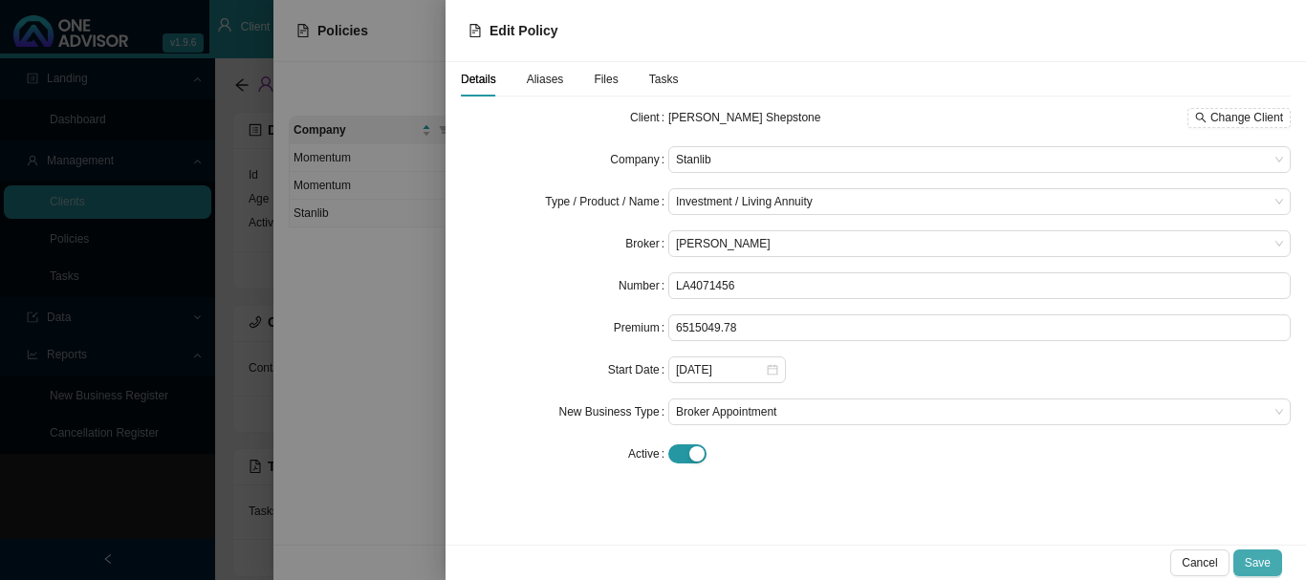
click at [1265, 558] on span "Save" at bounding box center [1257, 562] width 26 height 19
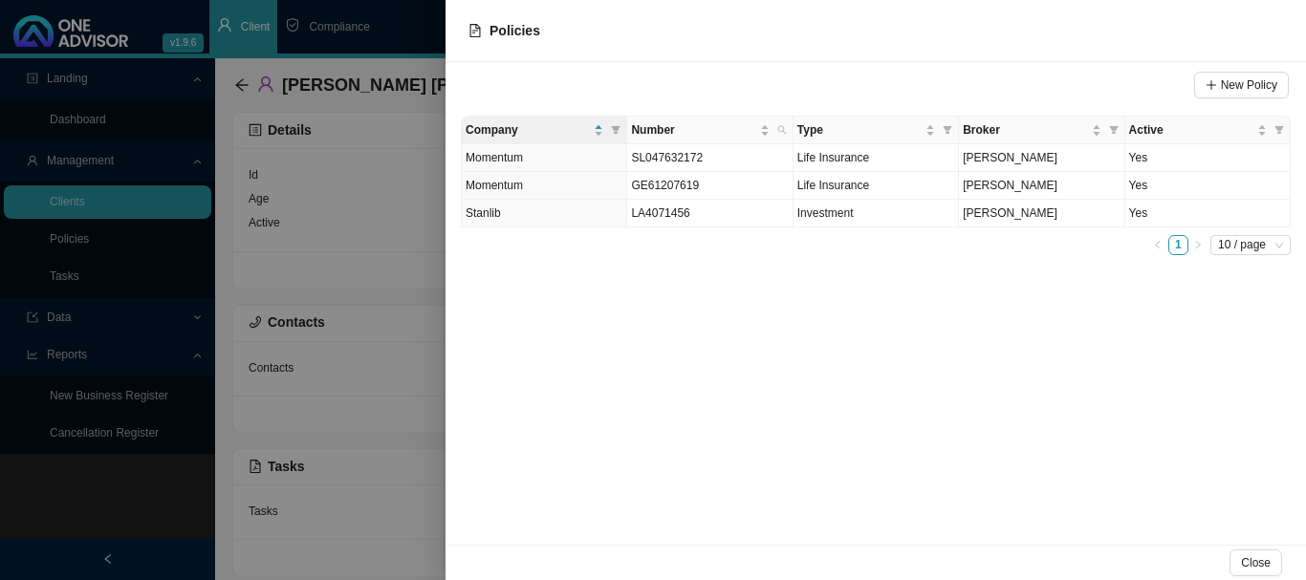
click at [414, 33] on div at bounding box center [653, 290] width 1306 height 580
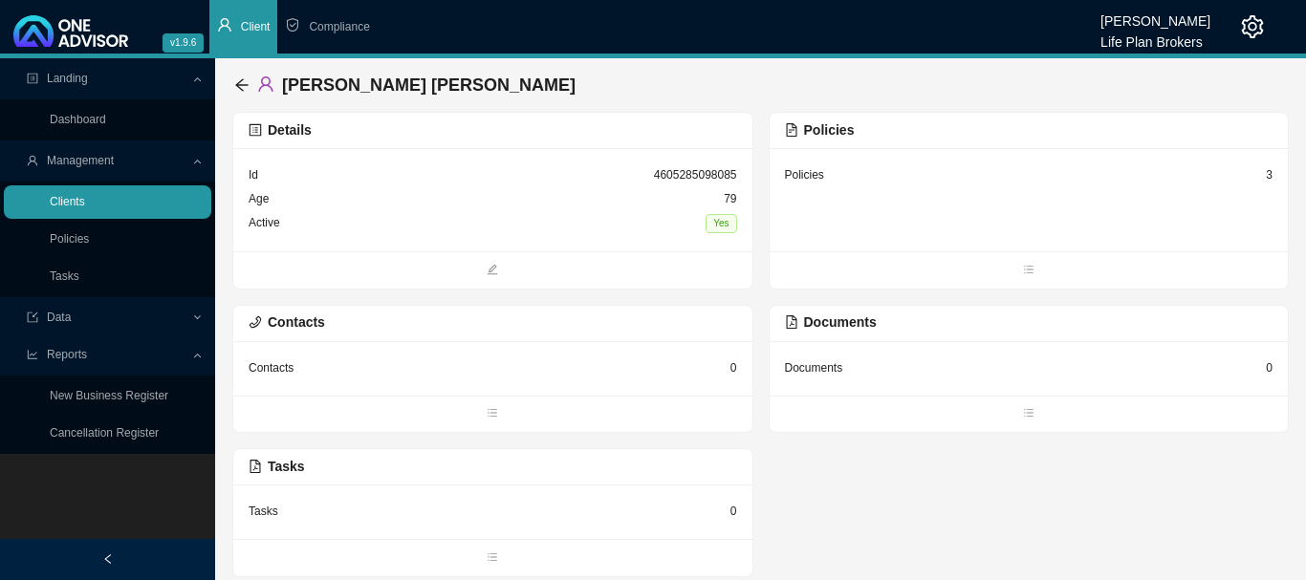
click at [68, 203] on link "Clients" at bounding box center [67, 201] width 35 height 13
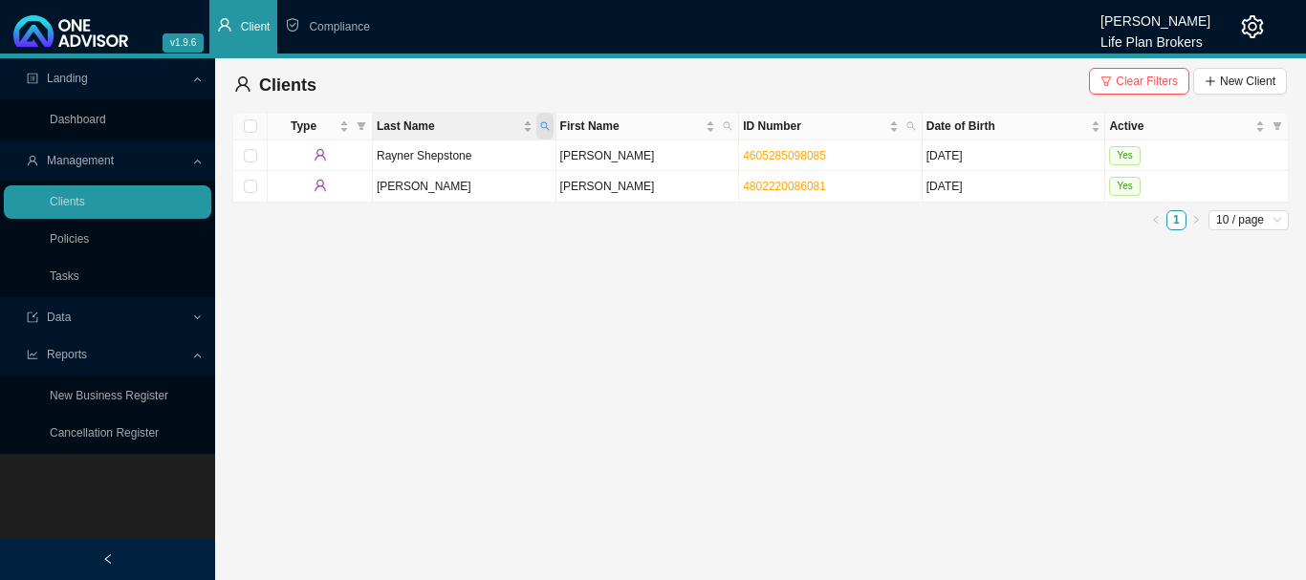
click at [542, 123] on icon "search" at bounding box center [545, 126] width 10 height 10
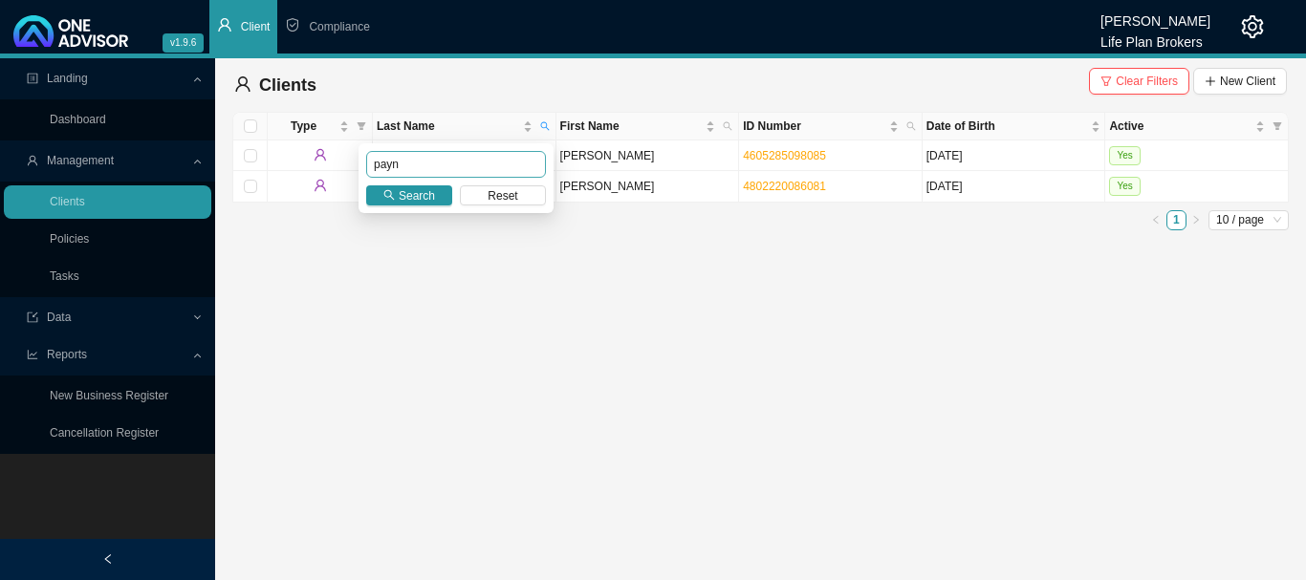
type input "payn"
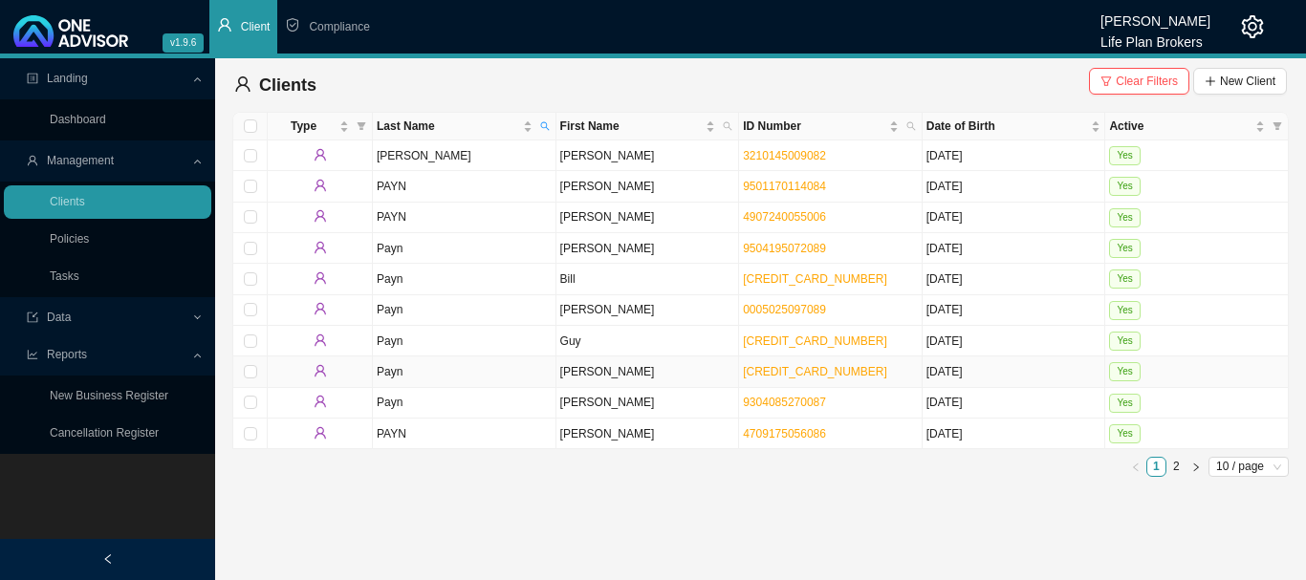
click at [1175, 368] on td "Yes" at bounding box center [1197, 372] width 184 height 31
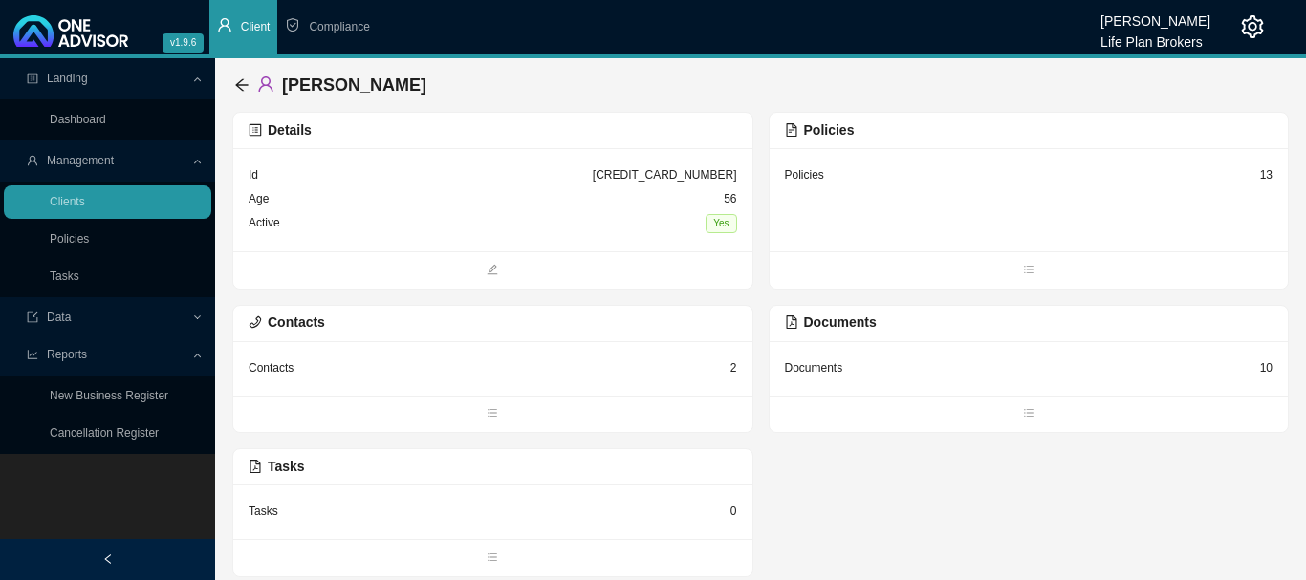
click at [883, 223] on div "Policies 13" at bounding box center [1028, 199] width 519 height 103
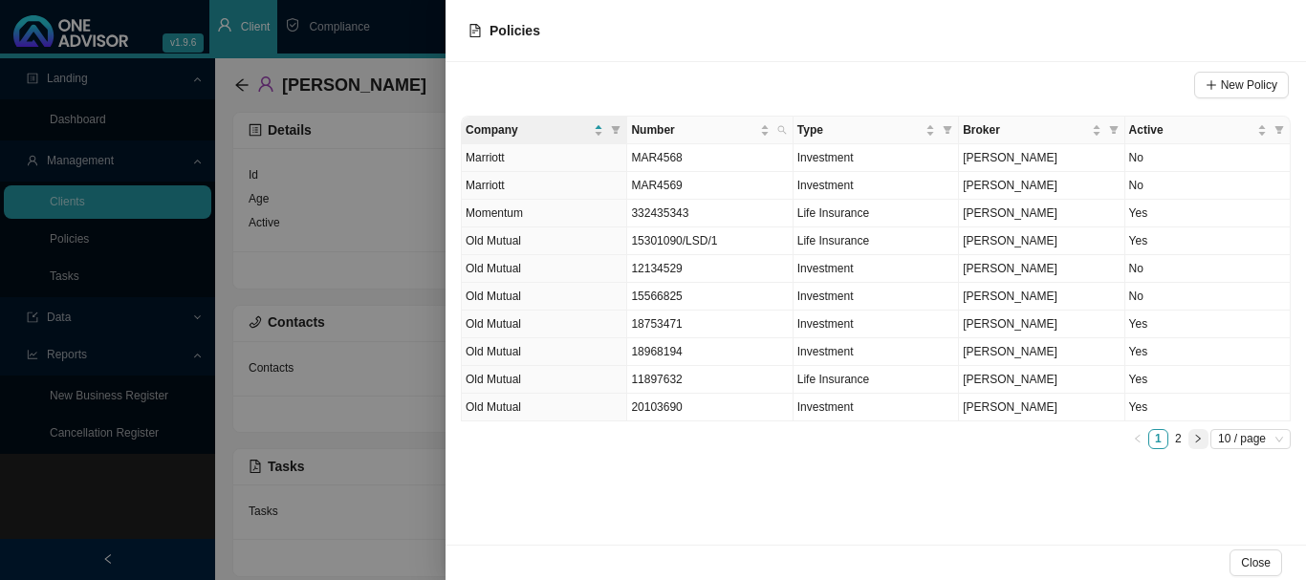
click at [1196, 443] on icon "right" at bounding box center [1198, 439] width 5 height 8
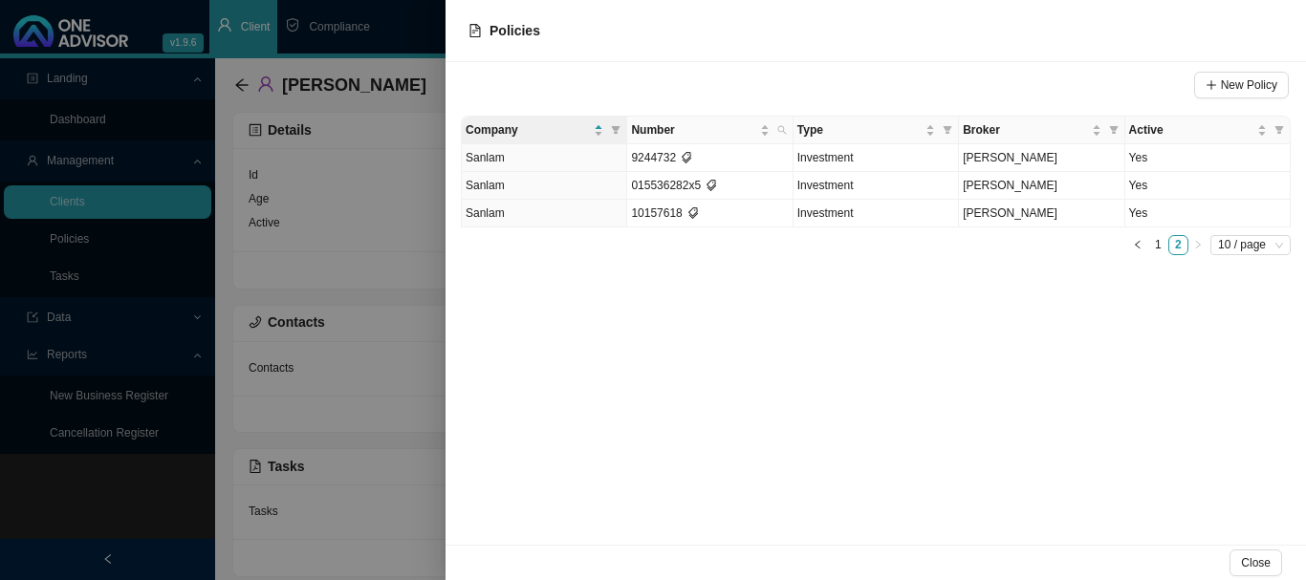
click at [420, 33] on div at bounding box center [653, 290] width 1306 height 580
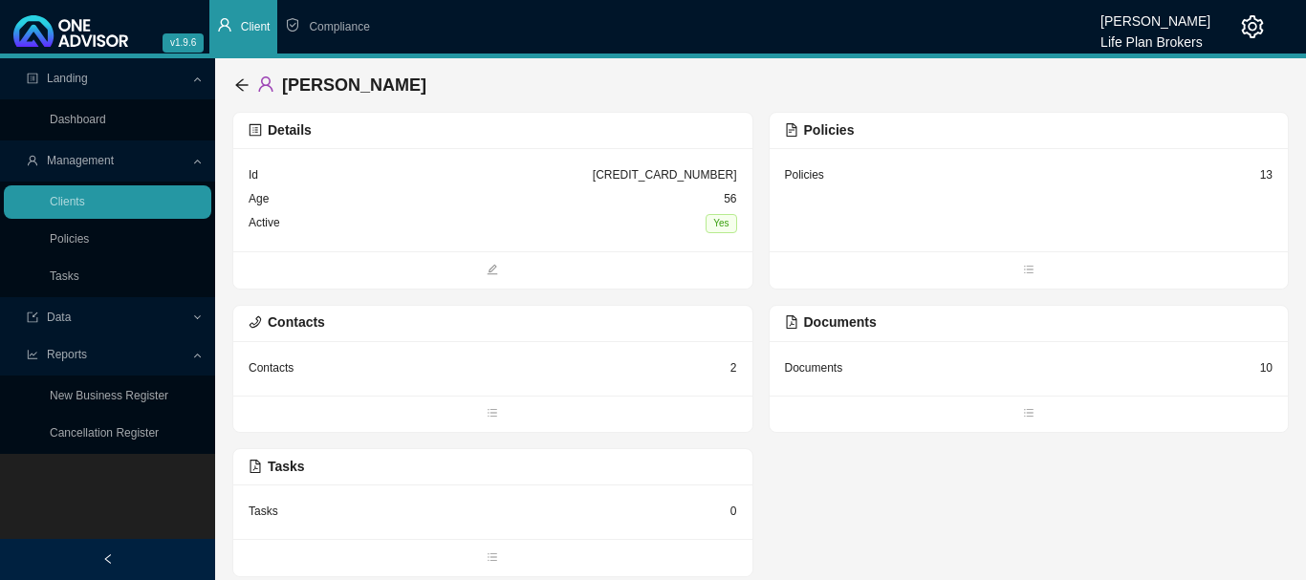
click at [994, 191] on div "Policies 13" at bounding box center [1028, 199] width 519 height 103
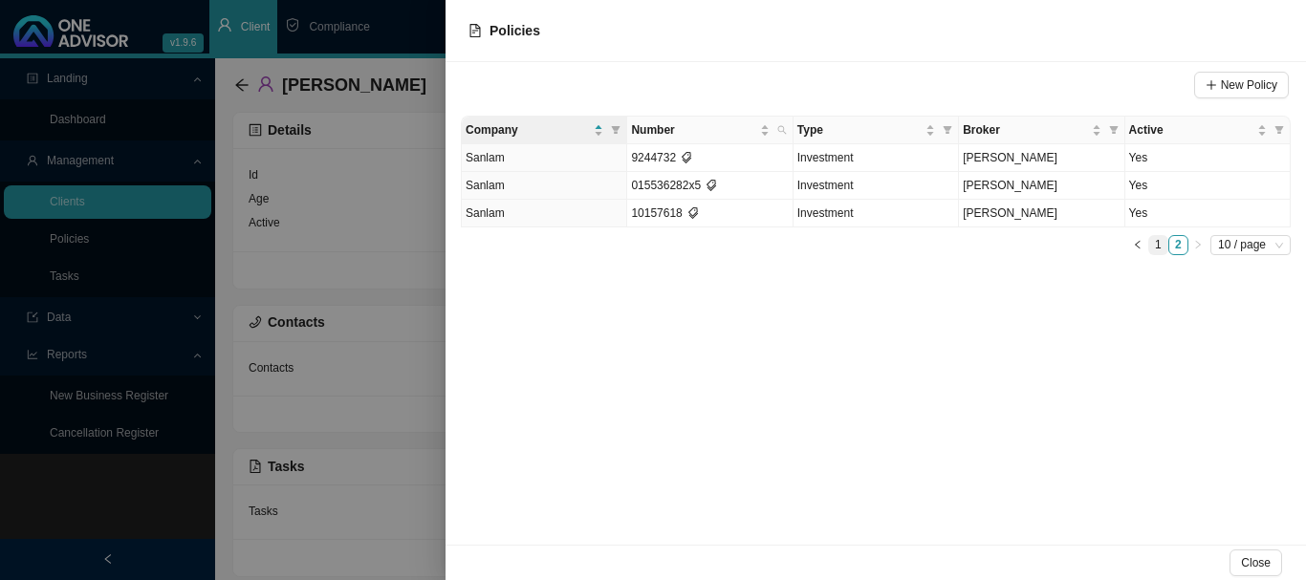
click at [1155, 247] on link "1" at bounding box center [1158, 245] width 18 height 18
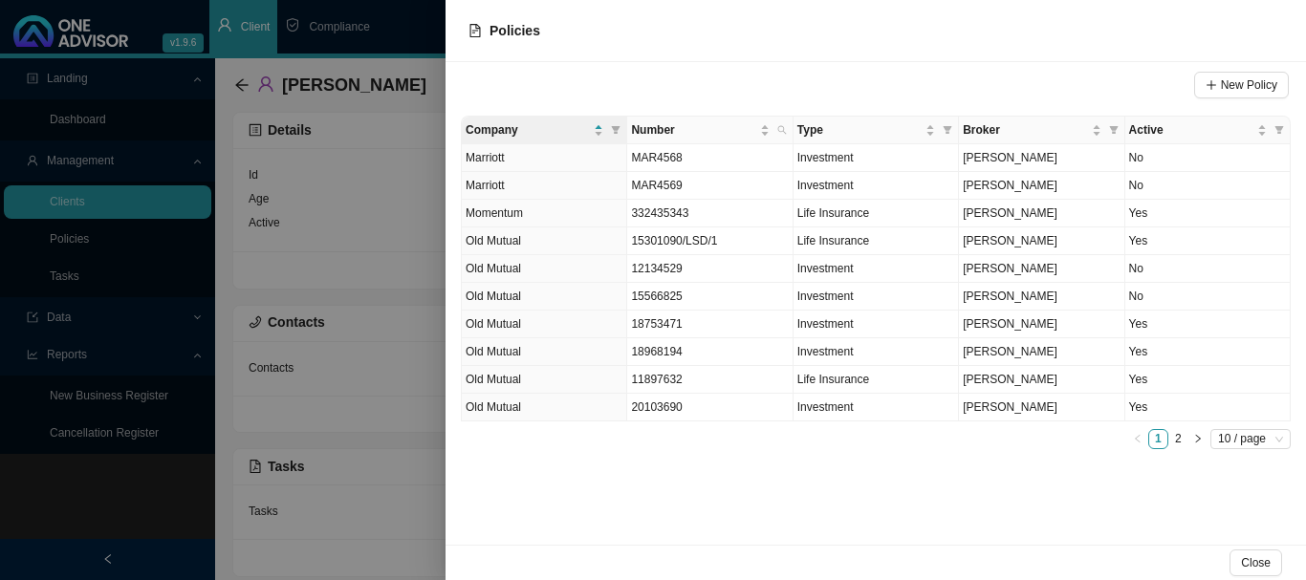
click at [1176, 435] on link "2" at bounding box center [1178, 439] width 18 height 18
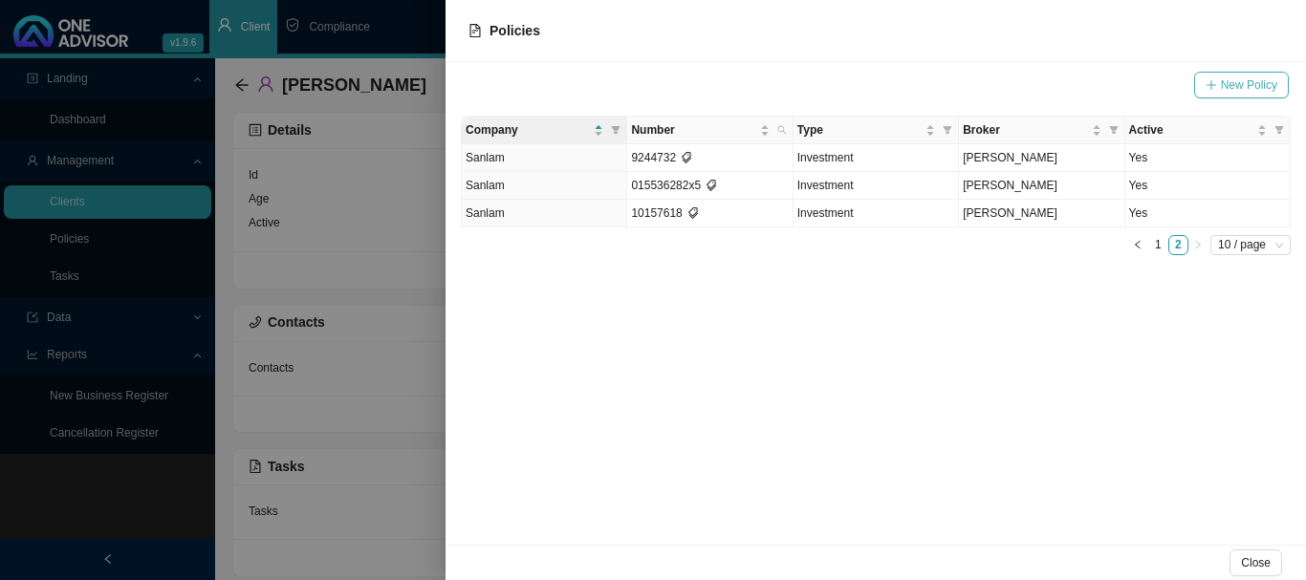
click at [1242, 82] on span "New Policy" at bounding box center [1249, 85] width 56 height 19
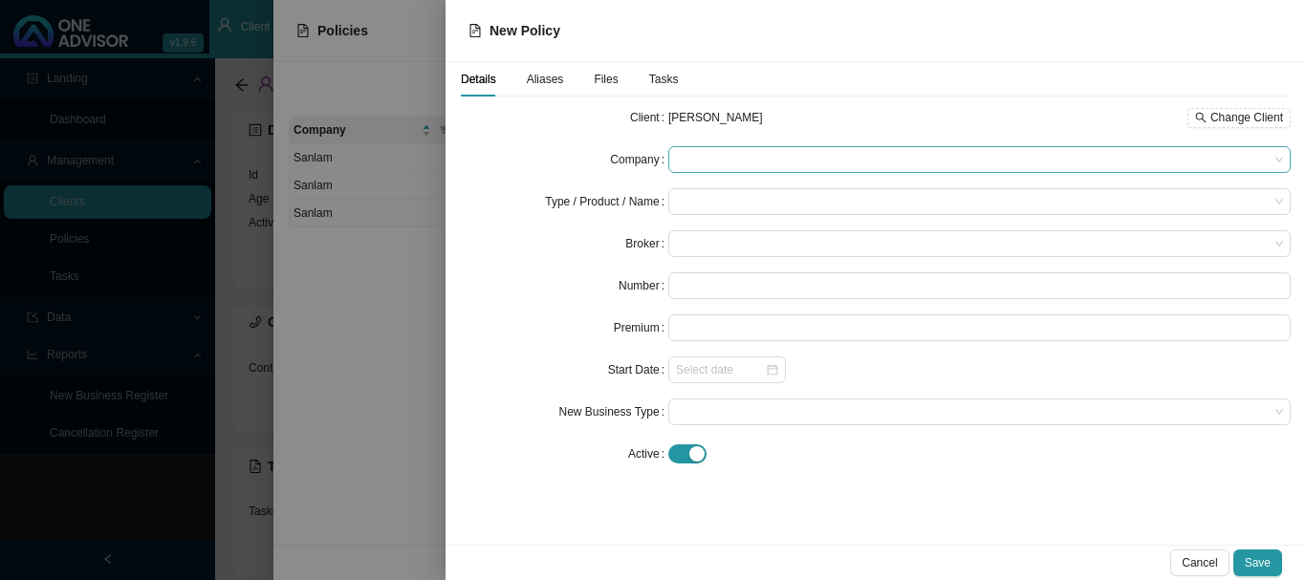
click at [738, 154] on span at bounding box center [979, 159] width 607 height 25
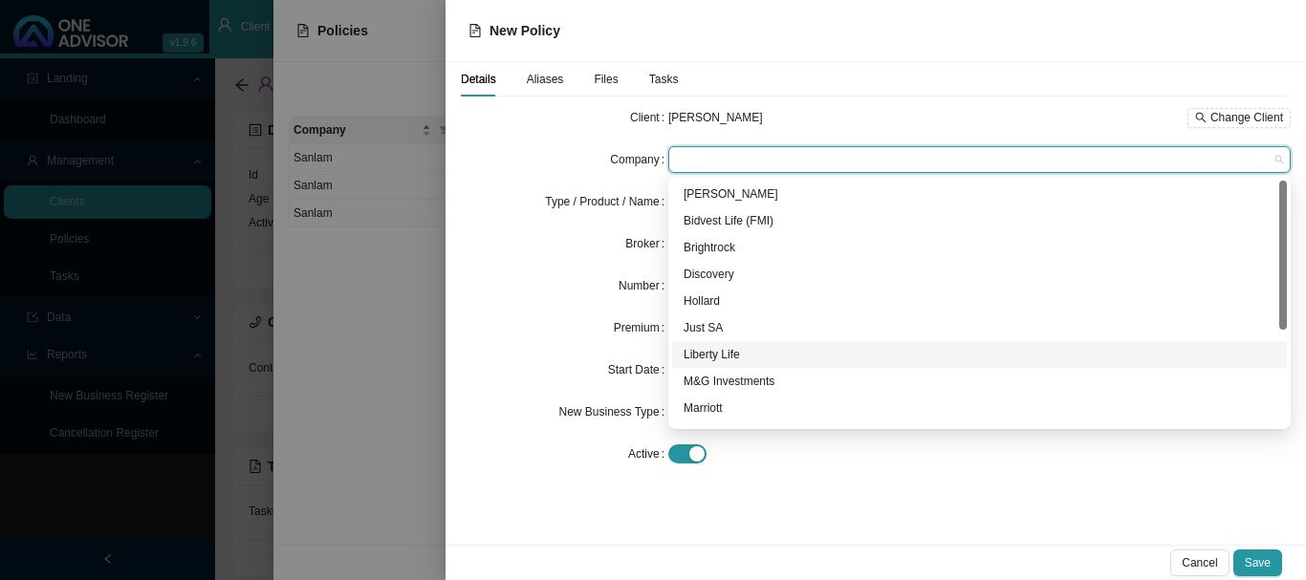
scroll to position [96, 0]
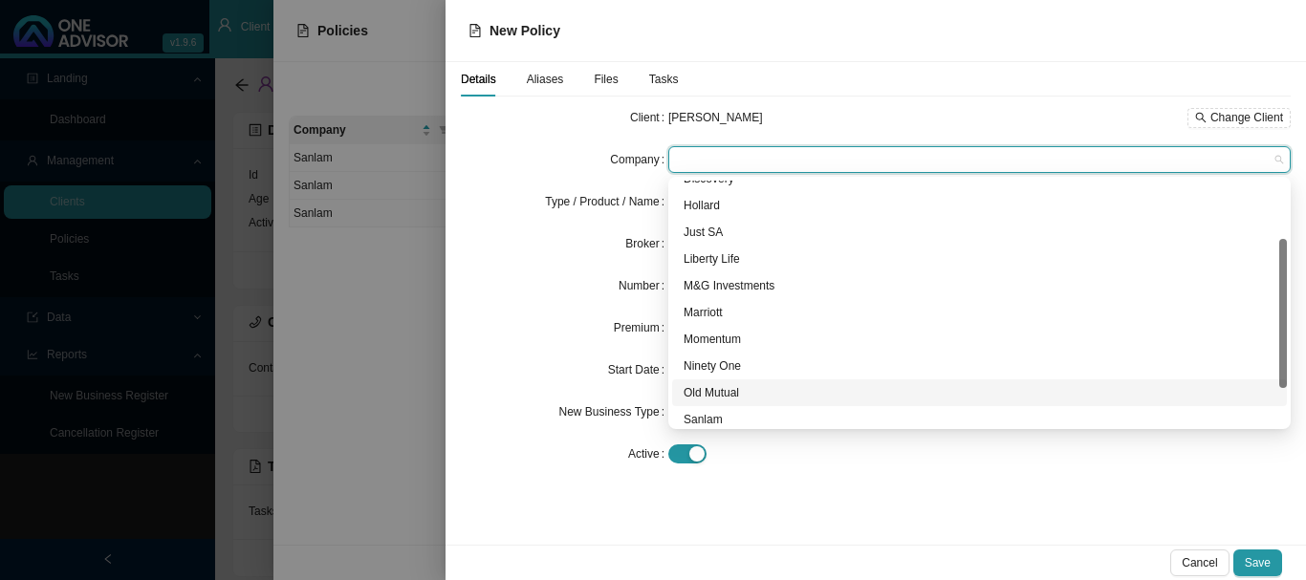
click at [745, 389] on div "Old Mutual" at bounding box center [979, 392] width 592 height 19
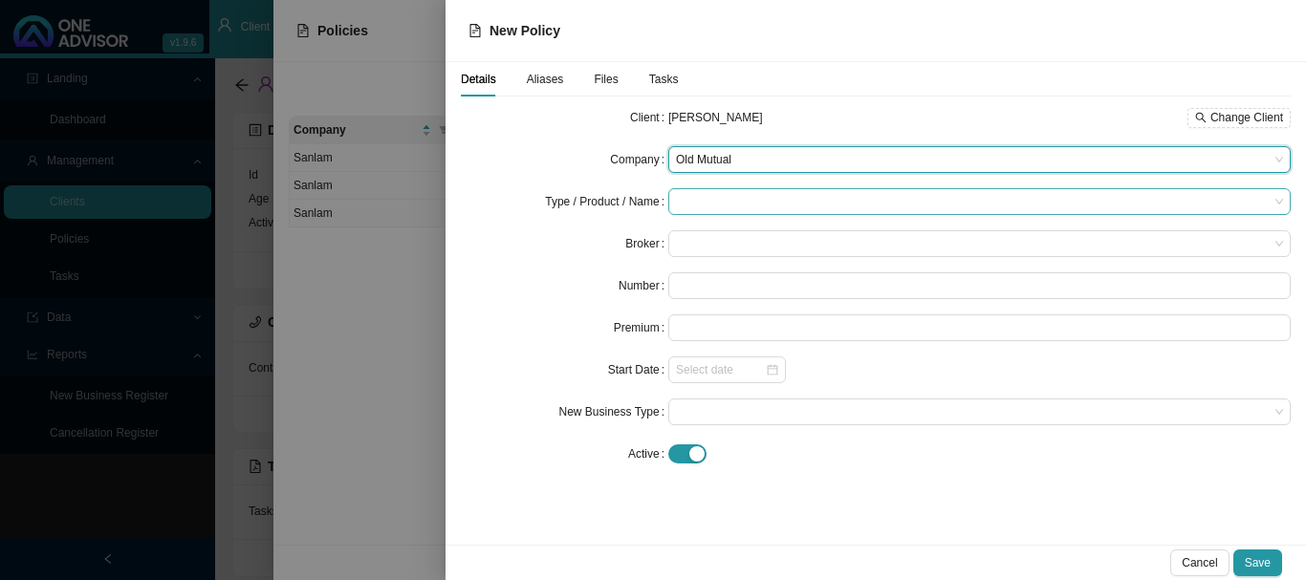
click at [727, 194] on input "search" at bounding box center [972, 201] width 593 height 25
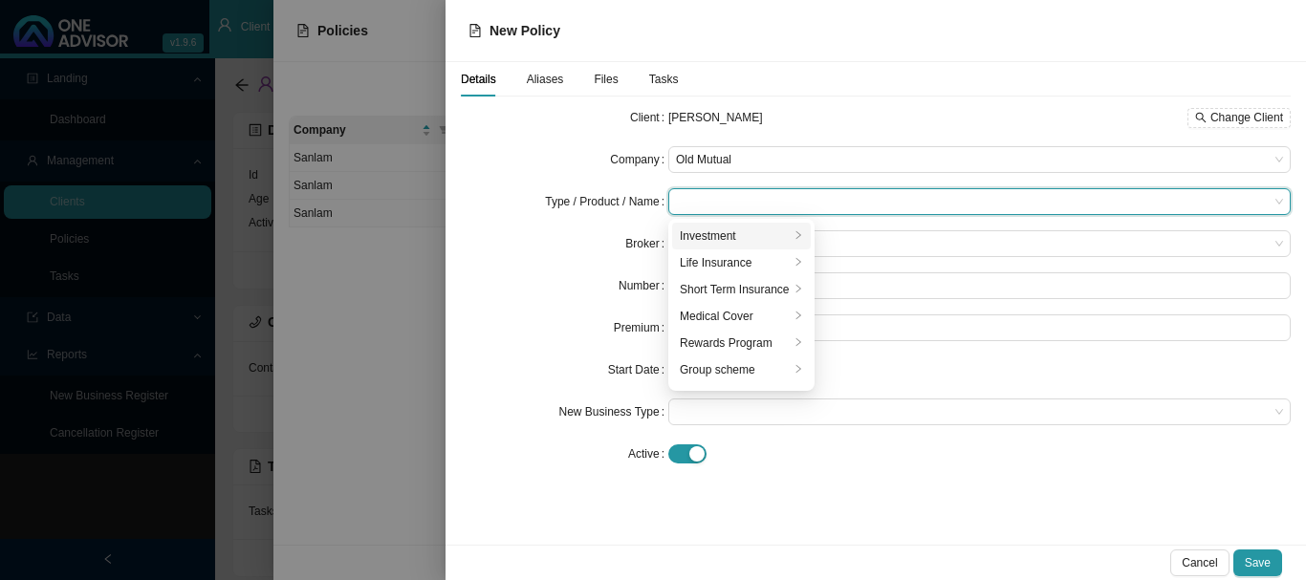
click at [735, 231] on div "Investment" at bounding box center [735, 236] width 110 height 19
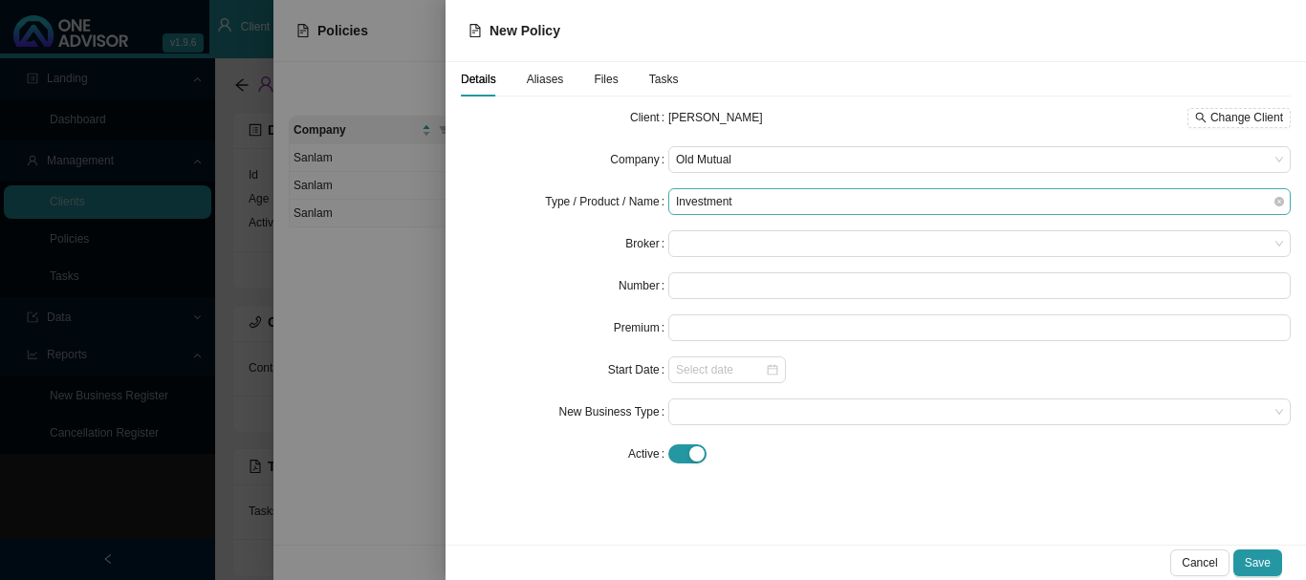
click at [785, 200] on span "Investment" at bounding box center [979, 201] width 607 height 25
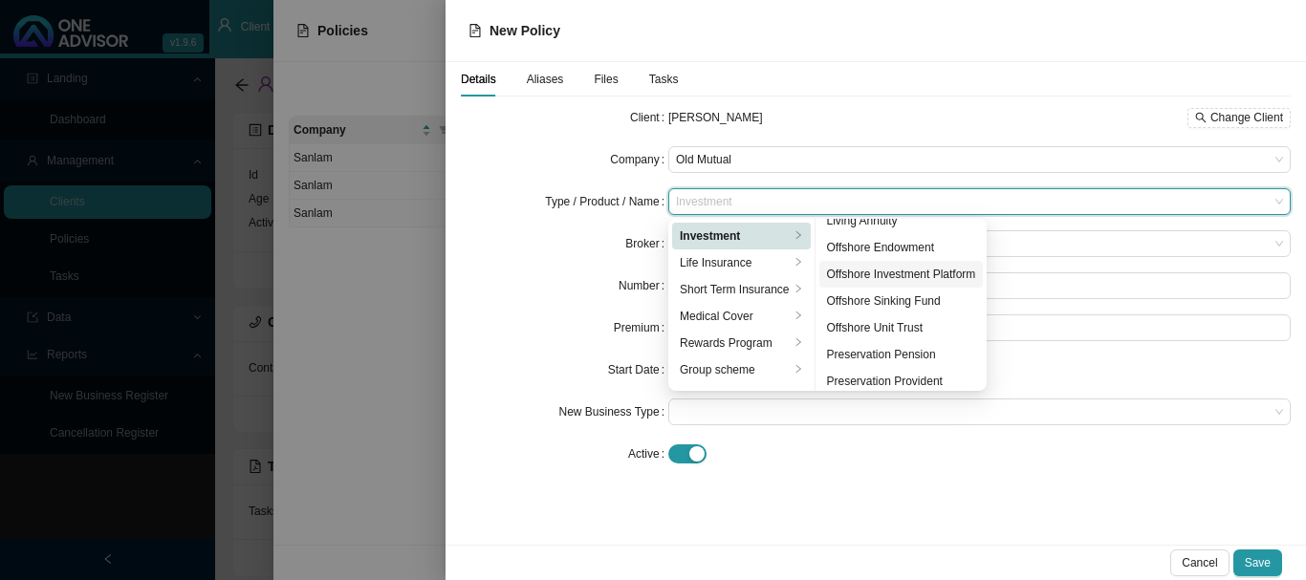
click at [902, 276] on div "Offshore Investment Platform" at bounding box center [901, 274] width 149 height 19
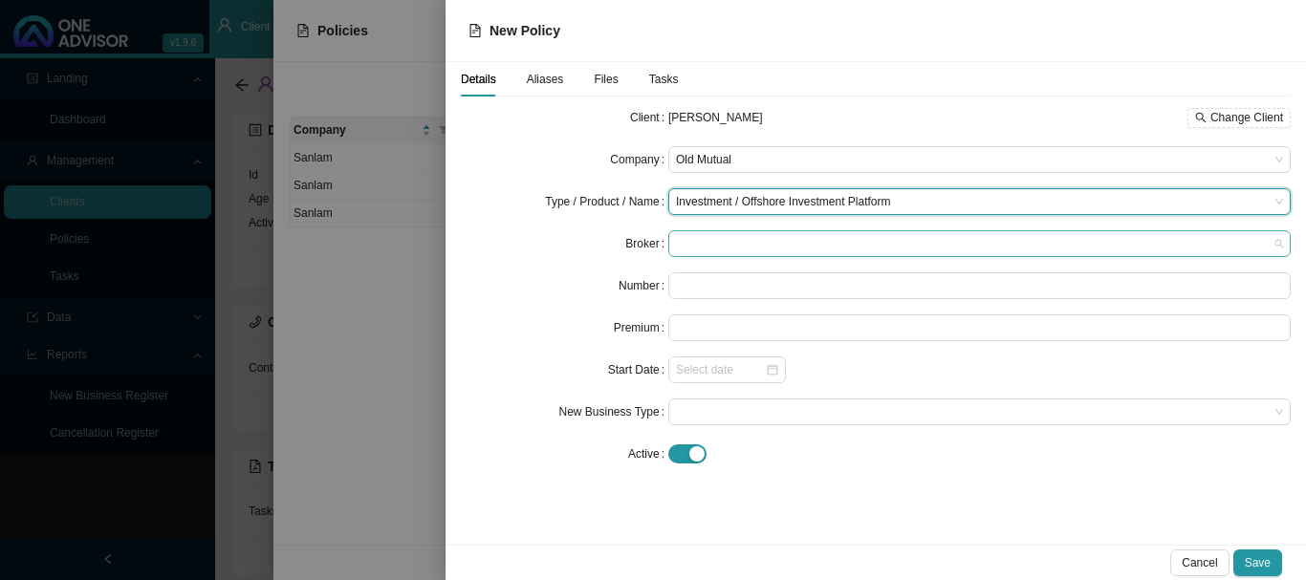
click at [743, 247] on span at bounding box center [979, 243] width 607 height 25
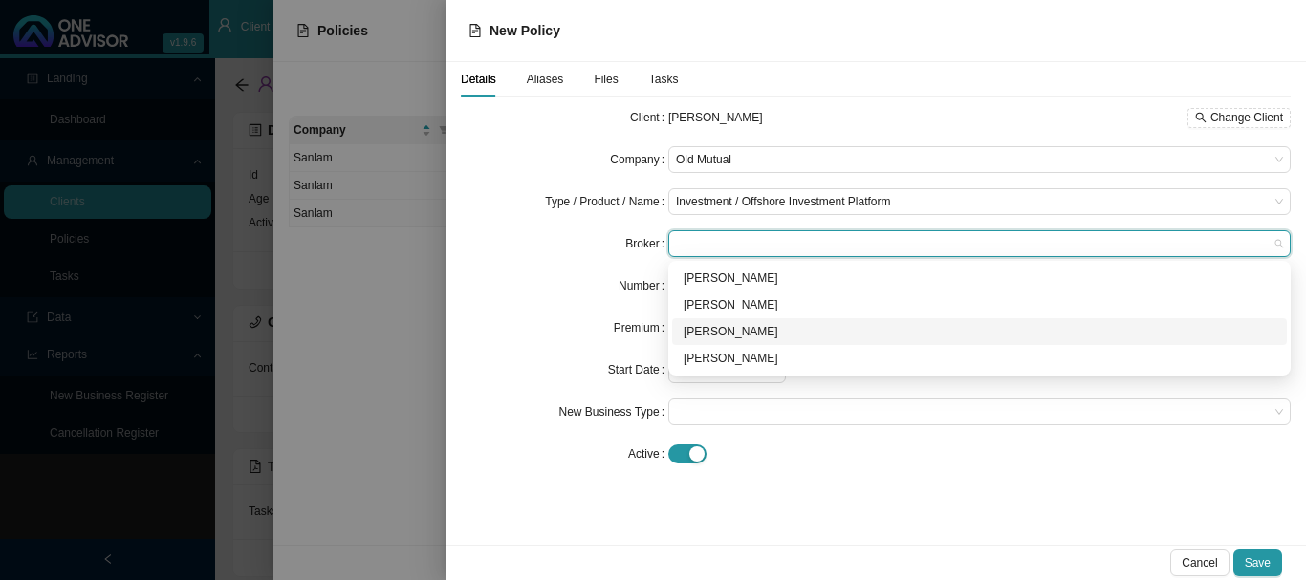
click at [734, 332] on div "[PERSON_NAME]" at bounding box center [979, 331] width 592 height 19
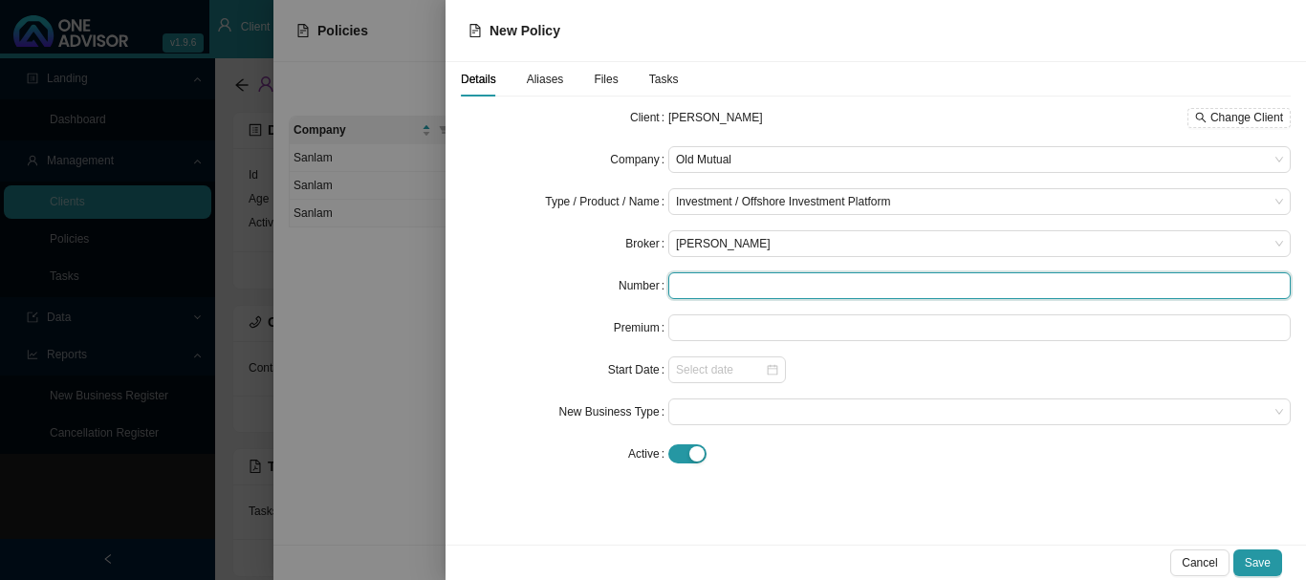
click at [727, 282] on input "text" at bounding box center [979, 285] width 622 height 27
type input "OMW4001459"
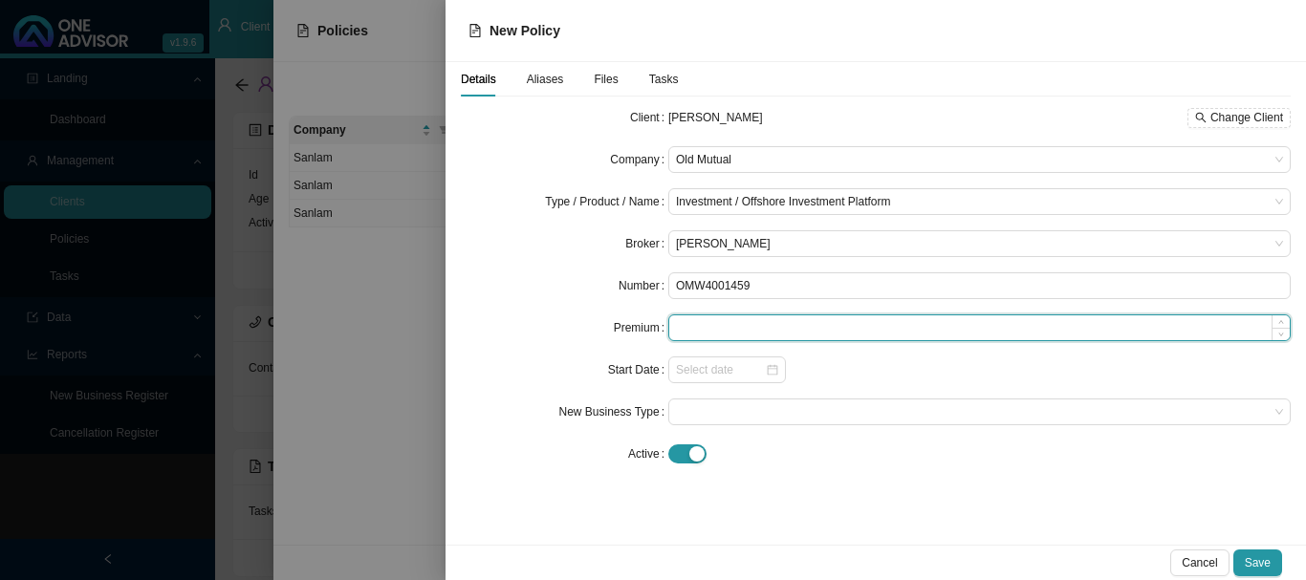
click at [740, 335] on input at bounding box center [979, 327] width 620 height 25
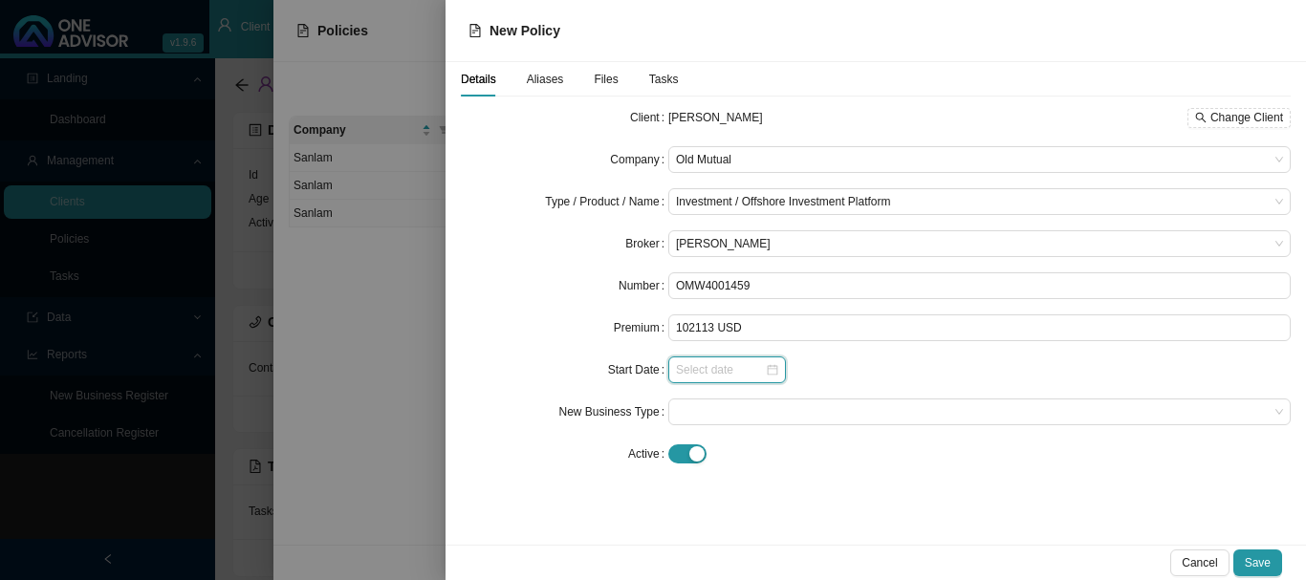
type input "102113.00"
click at [741, 375] on input at bounding box center [720, 369] width 89 height 19
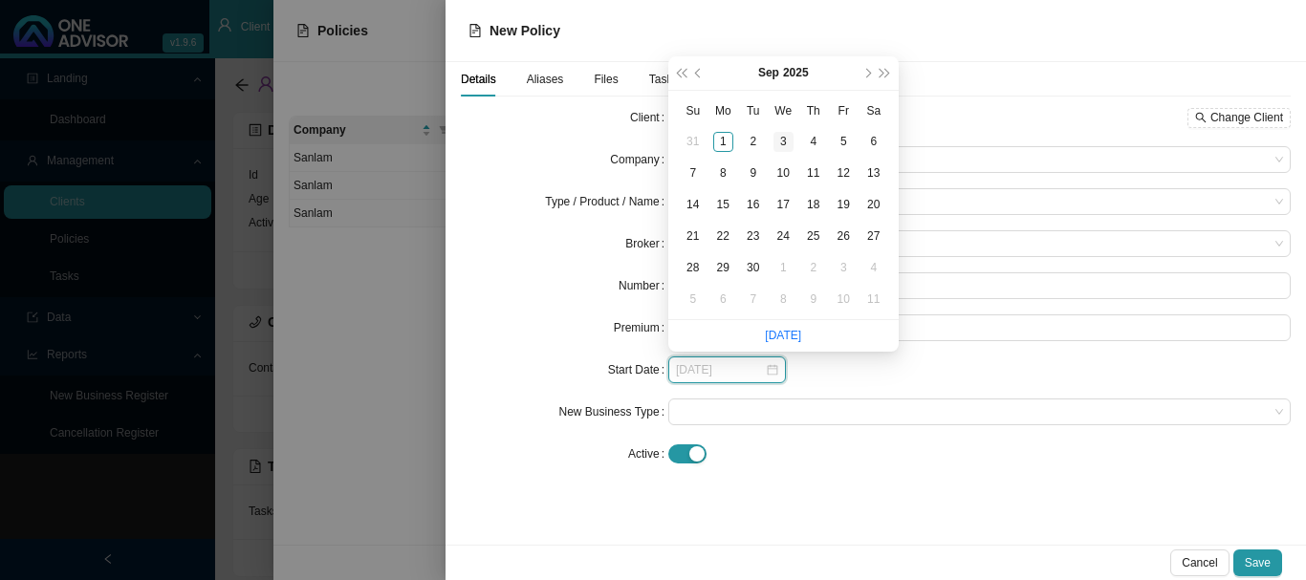
type input "[DATE]"
click at [698, 73] on span "prev-year" at bounding box center [700, 74] width 10 height 10
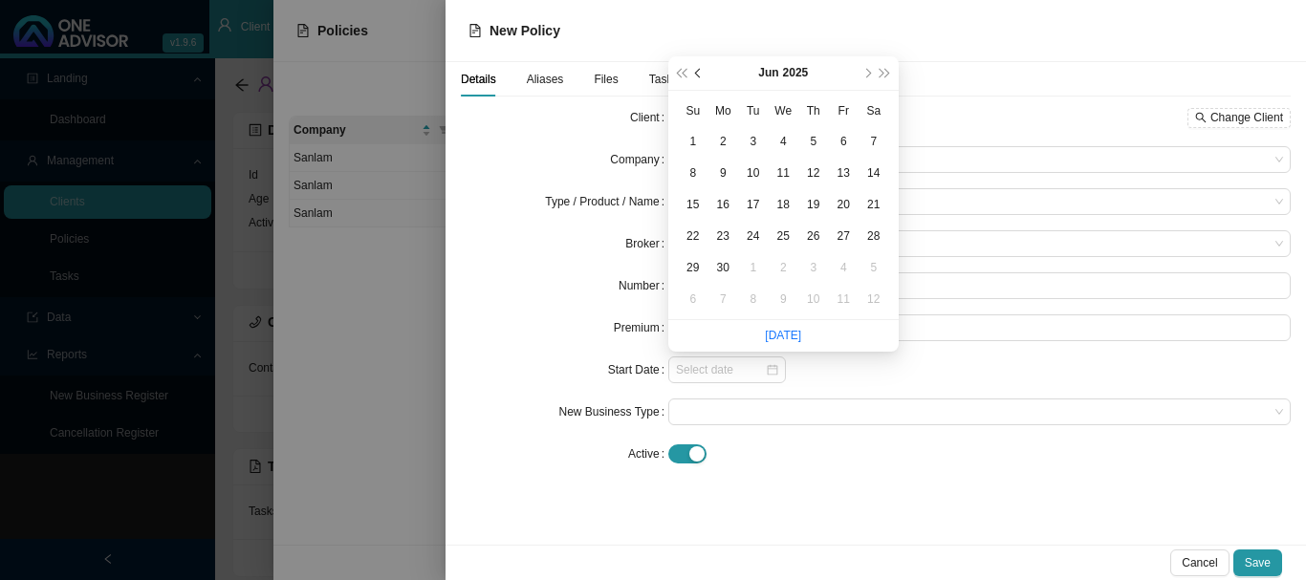
click at [698, 73] on span "prev-year" at bounding box center [700, 74] width 10 height 10
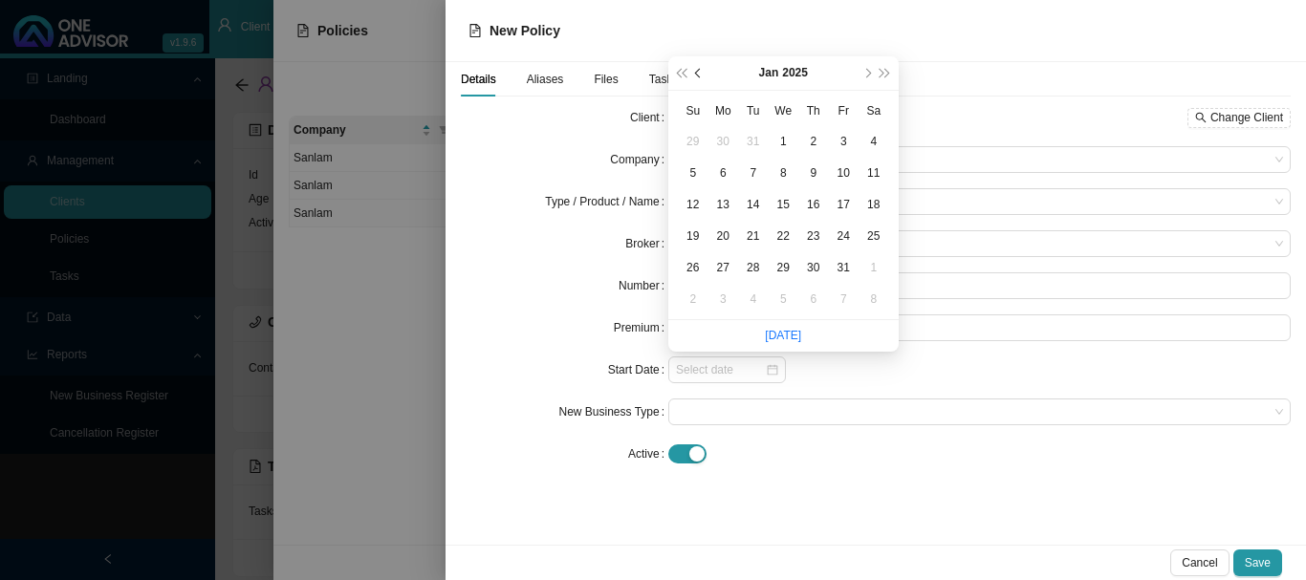
click at [698, 73] on span "prev-year" at bounding box center [700, 74] width 10 height 10
click at [698, 74] on span "prev-year" at bounding box center [700, 74] width 10 height 10
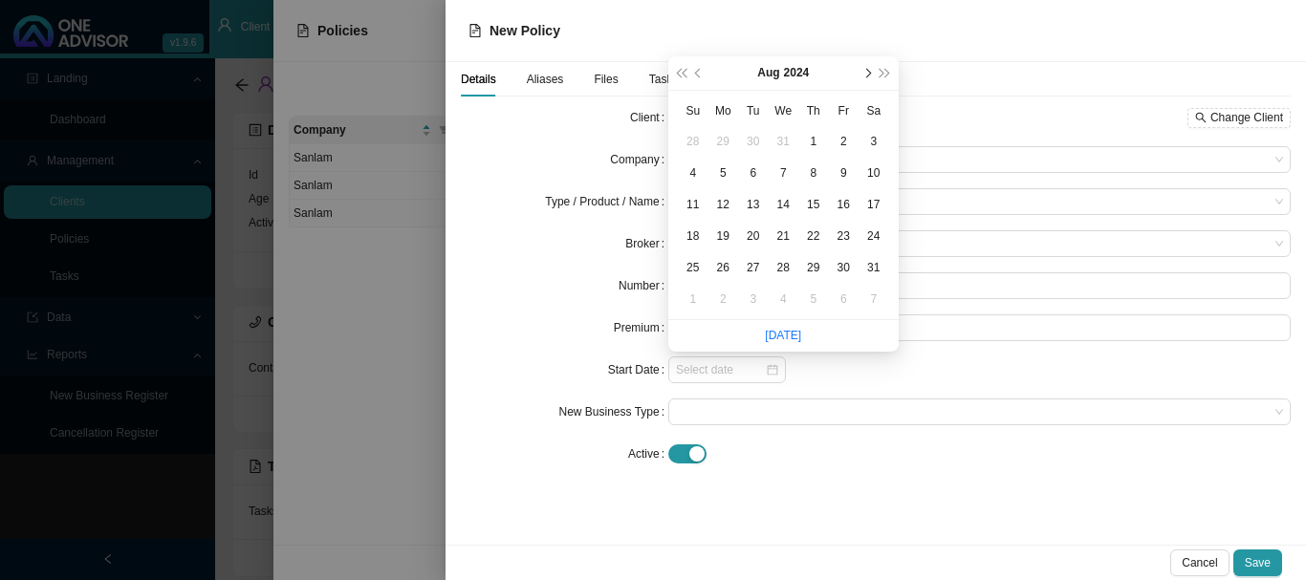
click at [867, 70] on span "next-year" at bounding box center [867, 74] width 10 height 10
type input "[DATE]"
click at [696, 150] on div "1" at bounding box center [692, 142] width 20 height 20
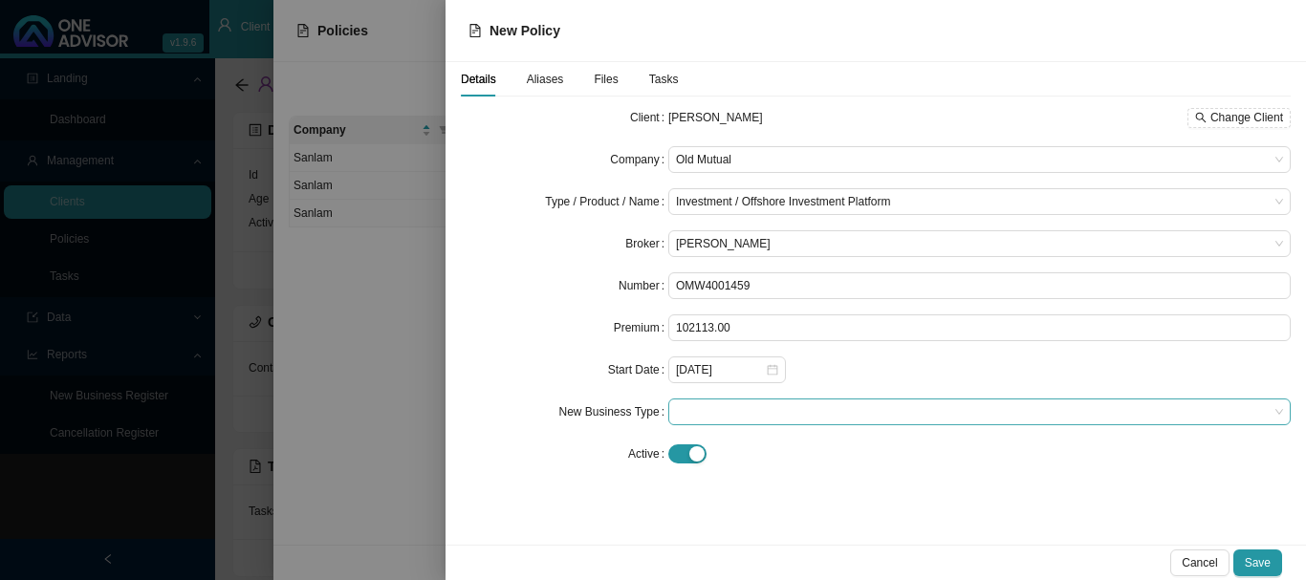
click at [747, 412] on span at bounding box center [979, 412] width 607 height 25
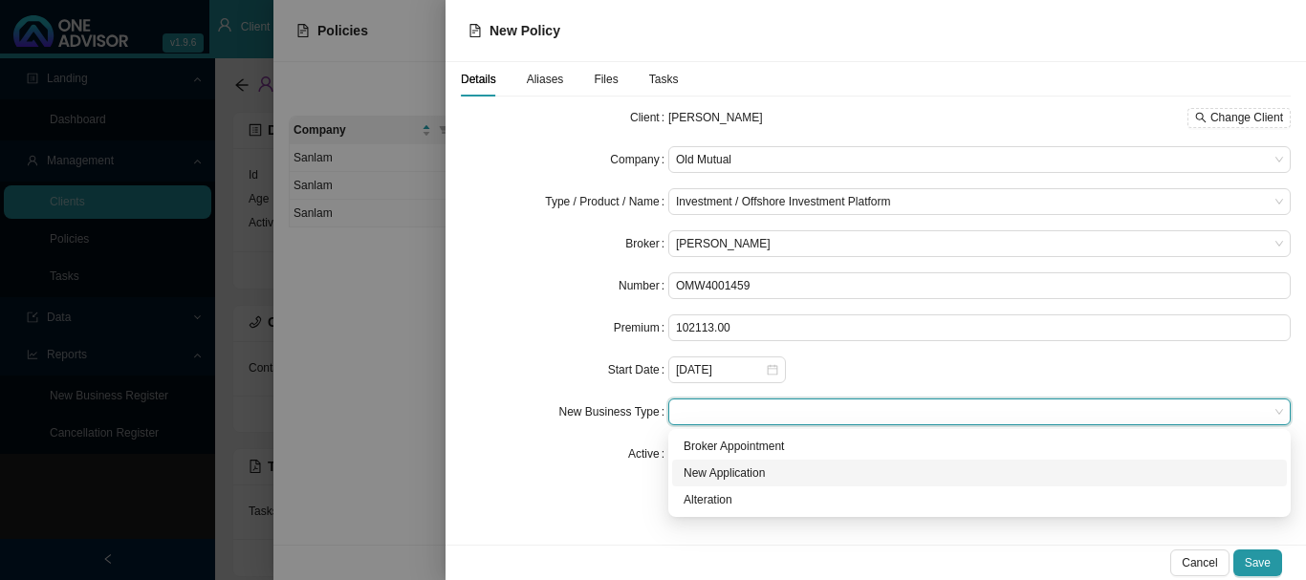
drag, startPoint x: 763, startPoint y: 469, endPoint x: 864, endPoint y: 476, distance: 101.5
click at [765, 469] on div "New Application" at bounding box center [979, 473] width 592 height 19
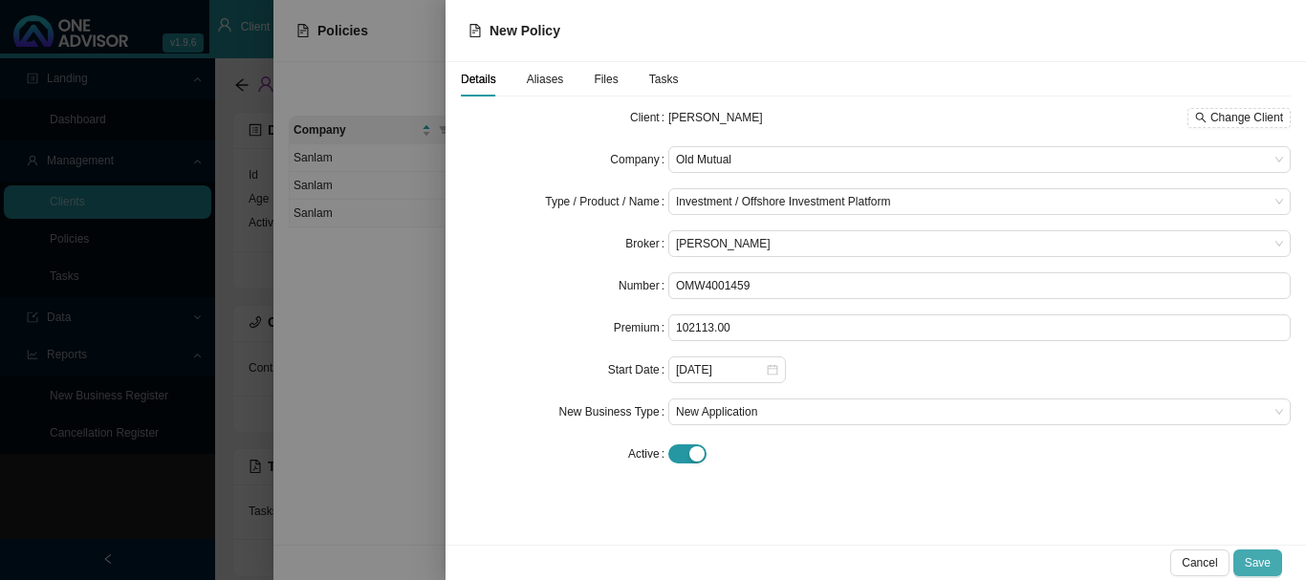
click at [1263, 566] on span "Save" at bounding box center [1257, 562] width 26 height 19
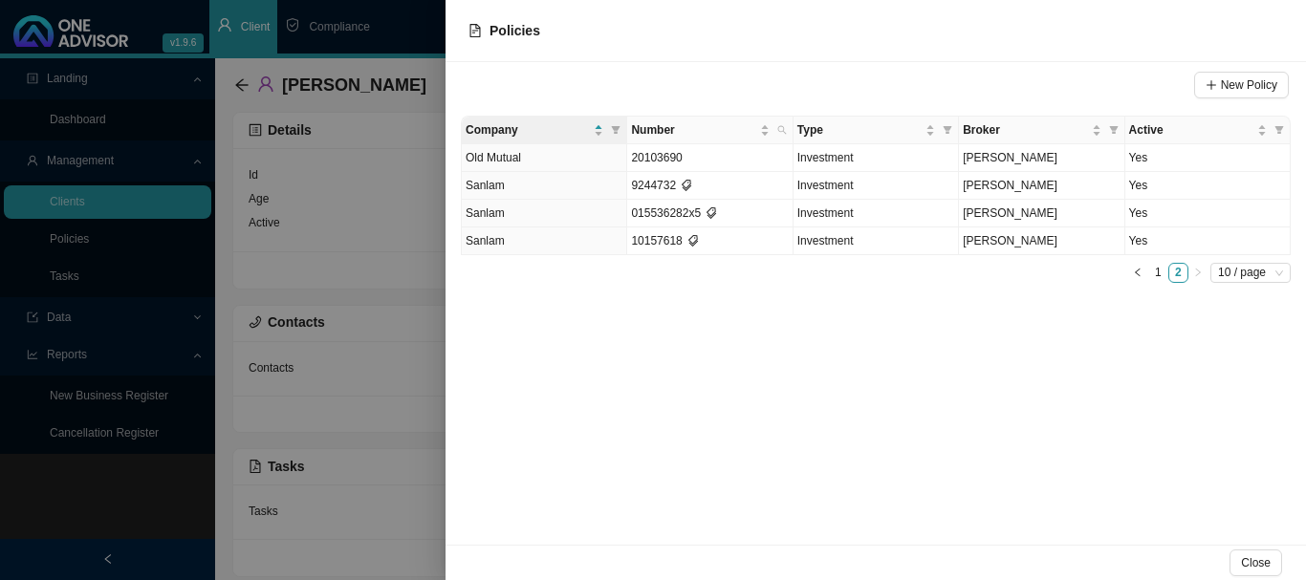
drag, startPoint x: 397, startPoint y: 33, endPoint x: 417, endPoint y: 29, distance: 20.6
click at [417, 29] on div at bounding box center [653, 290] width 1306 height 580
